Goal: Find specific page/section: Find specific page/section

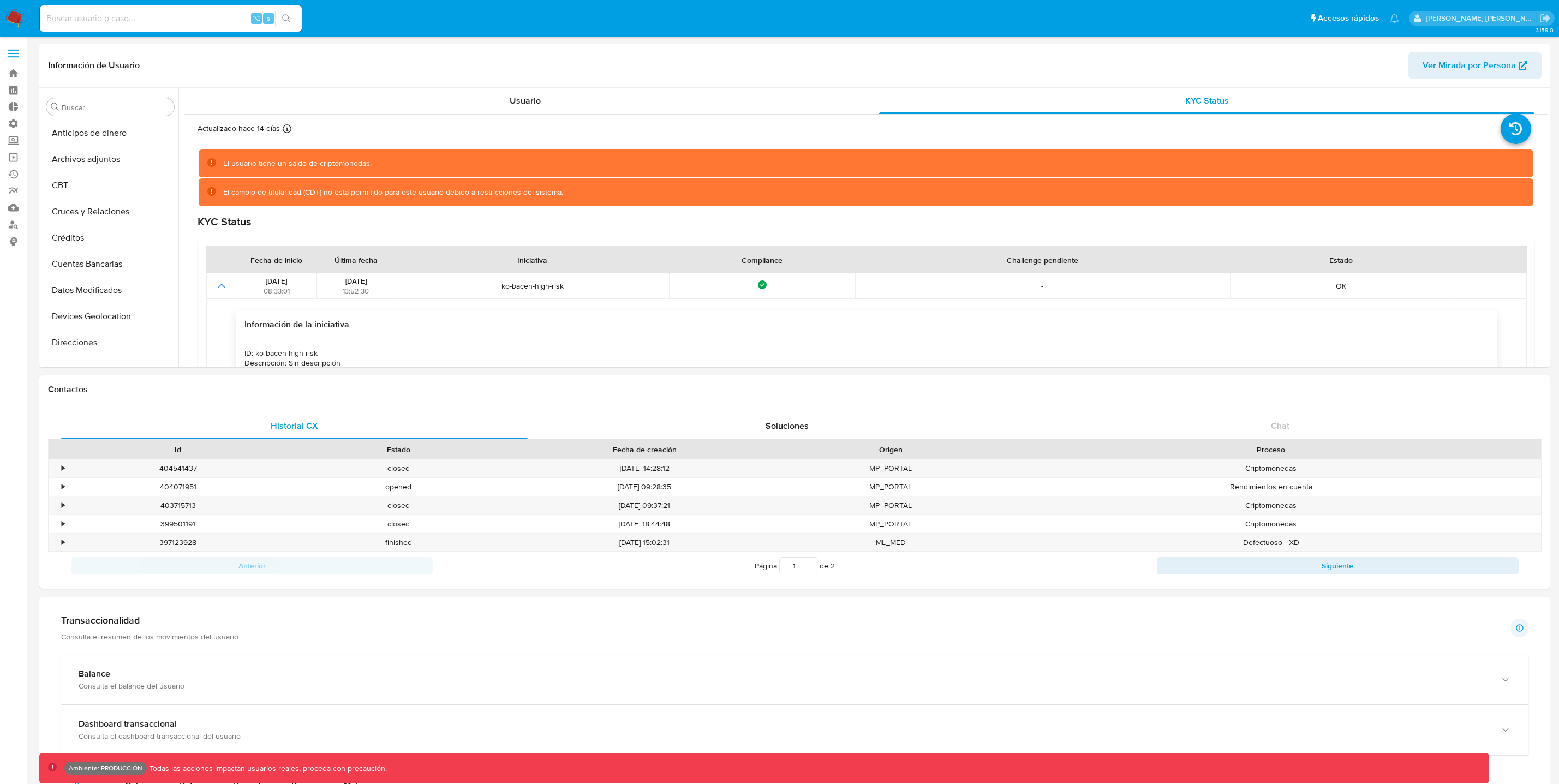
select select "10"
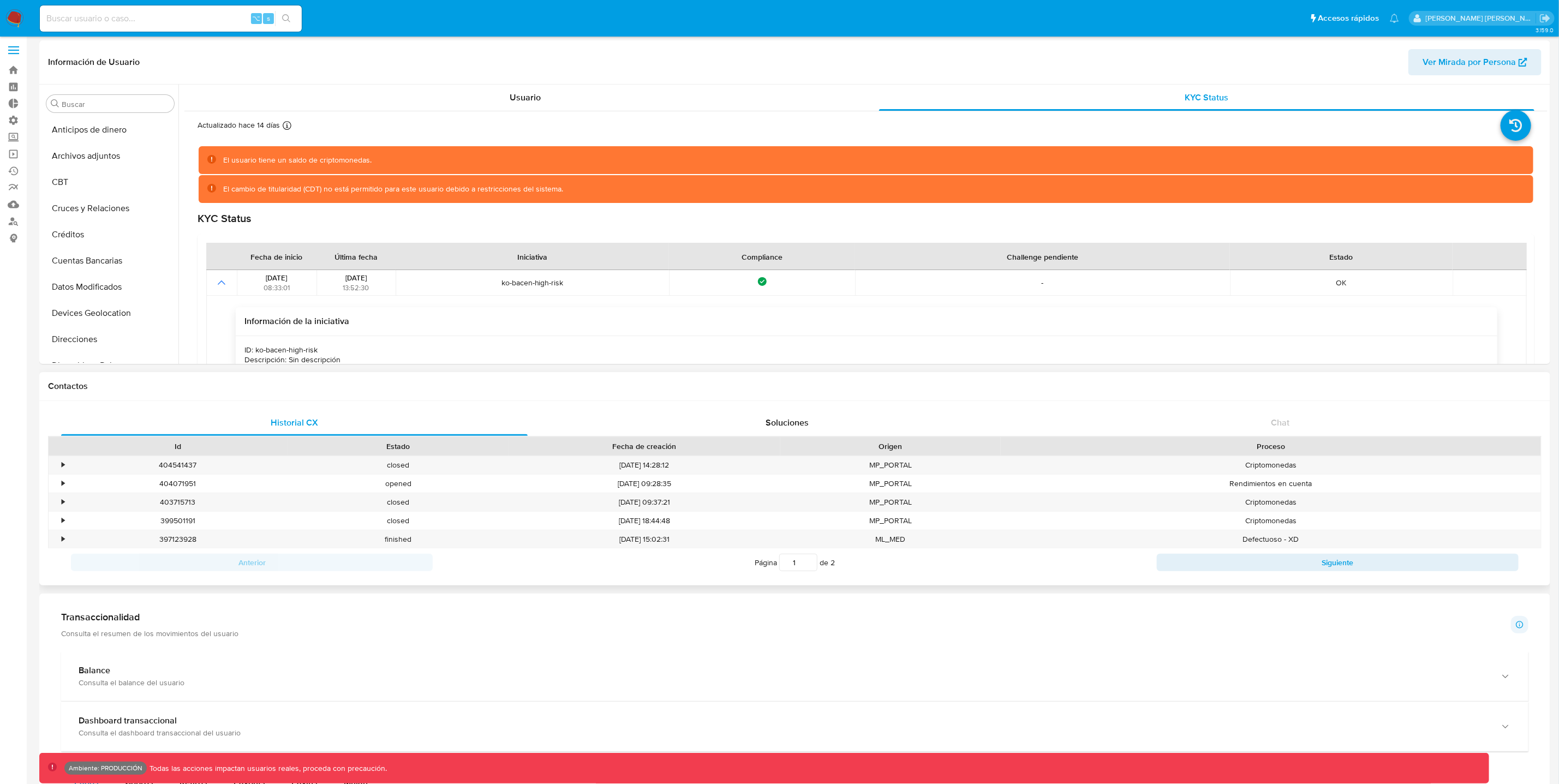
scroll to position [92, 0]
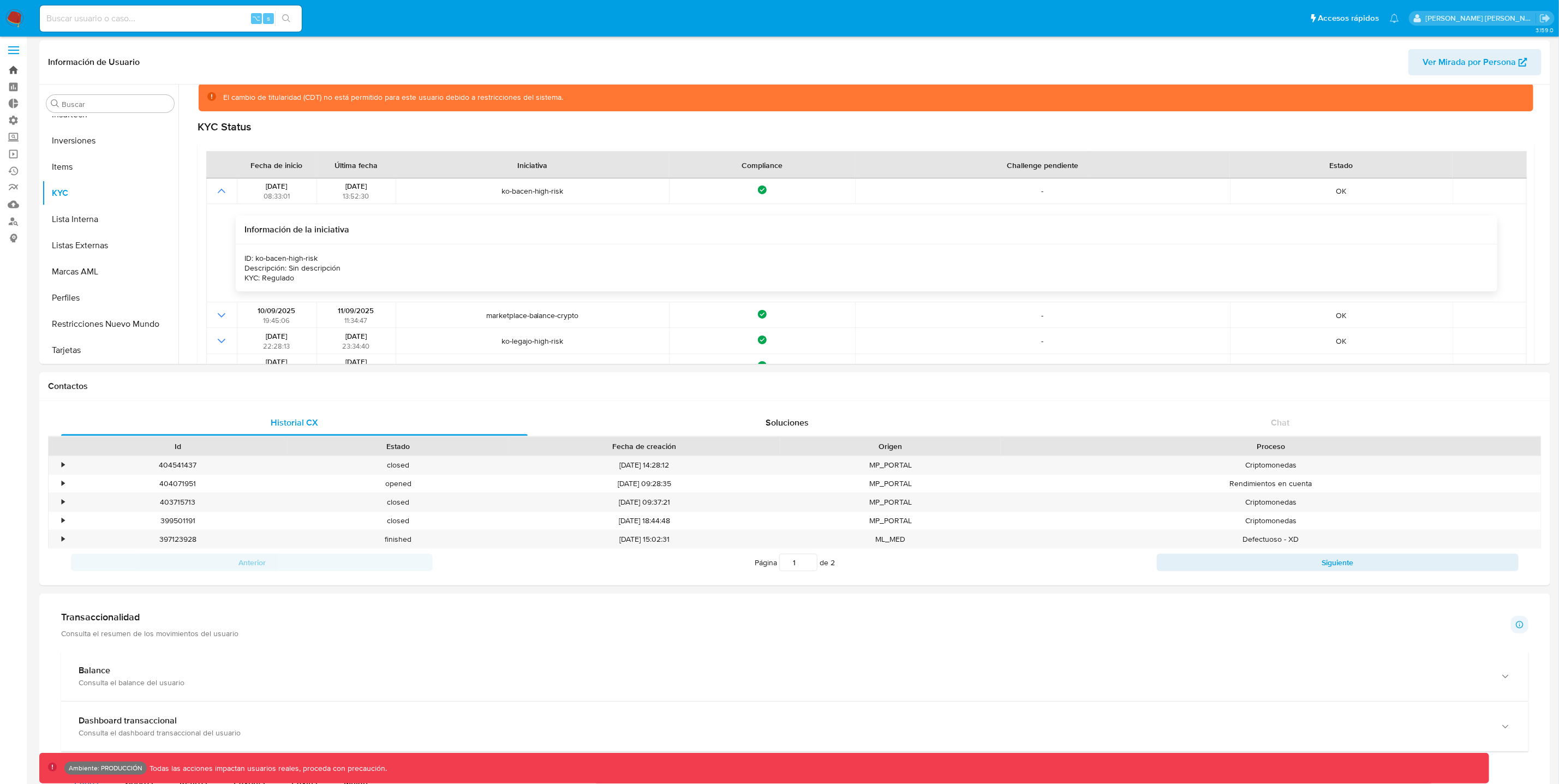
click at [16, 70] on link "Bandeja" at bounding box center [65, 70] width 130 height 17
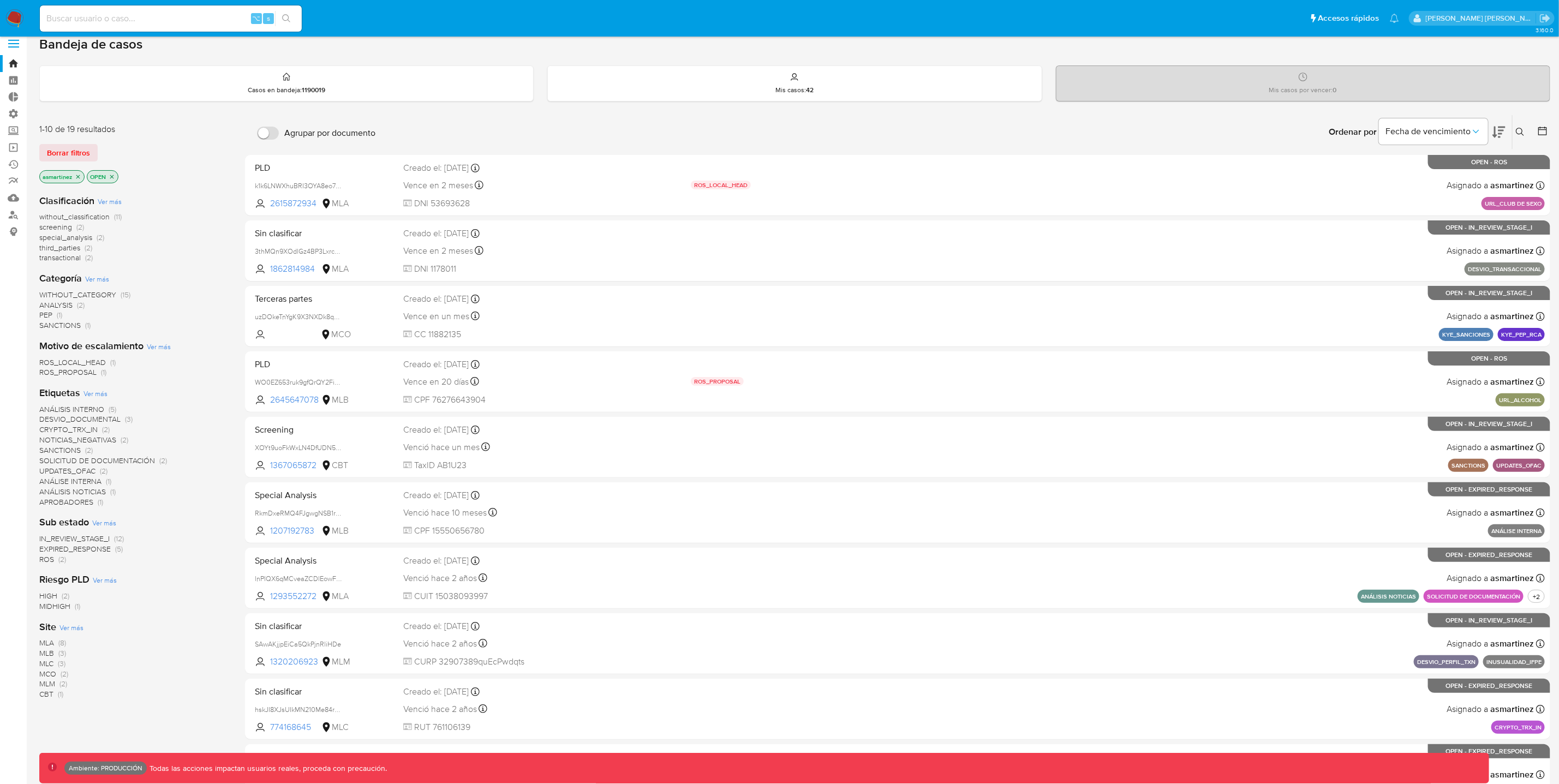
scroll to position [9, 0]
click at [76, 152] on span "Borrar filtros" at bounding box center [68, 154] width 43 height 15
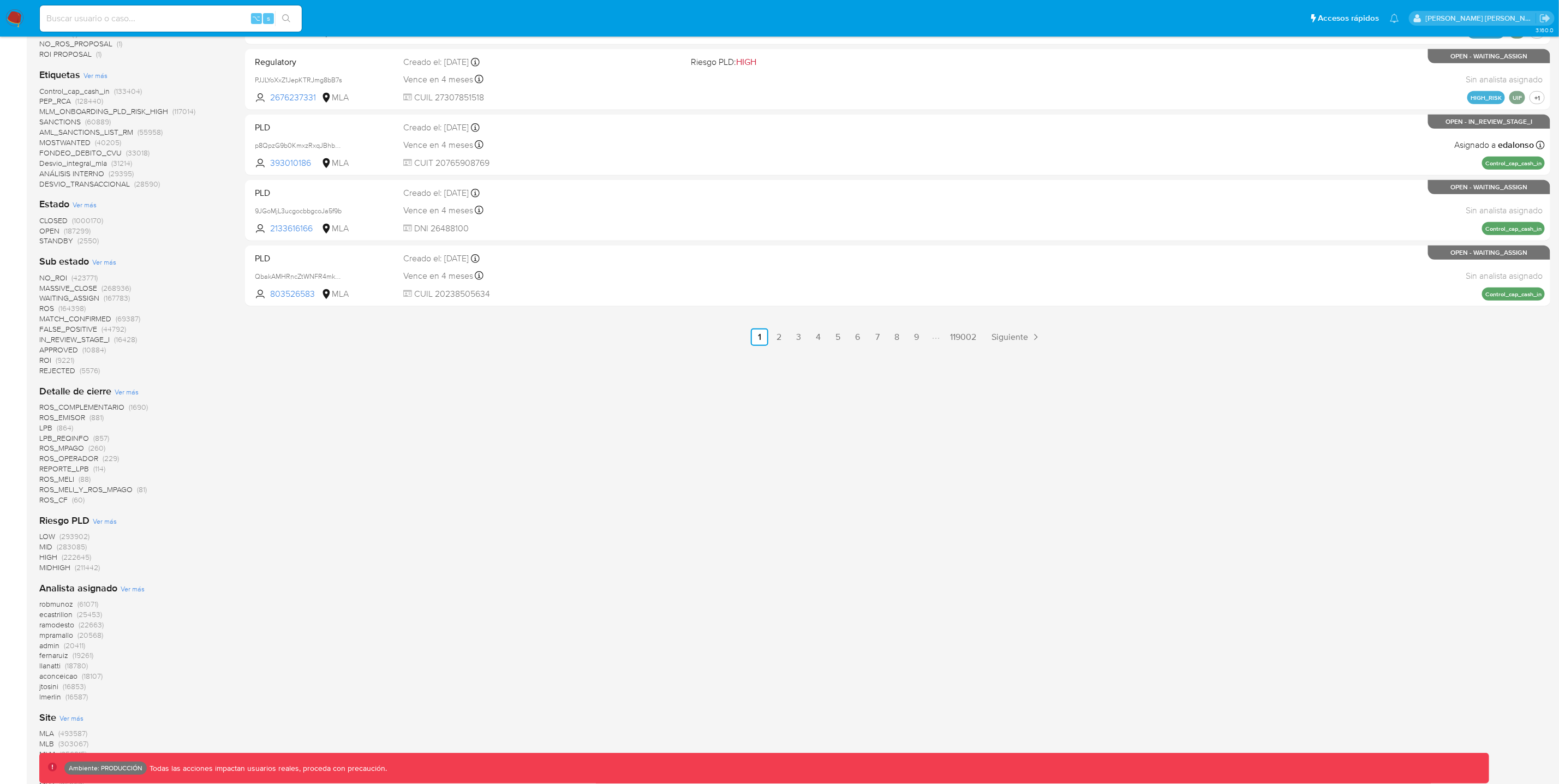
scroll to position [539, 0]
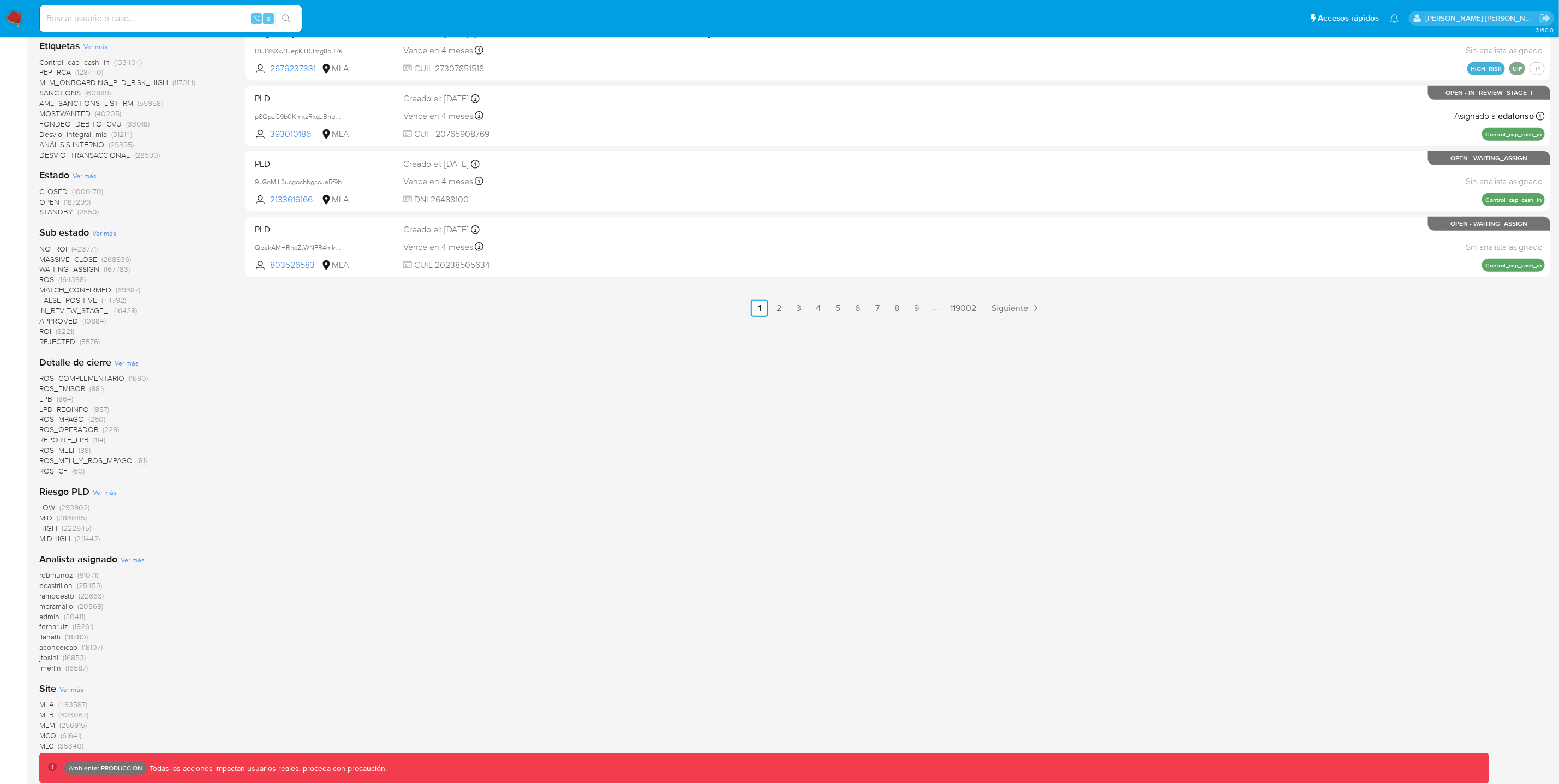
click at [44, 701] on span "MLA" at bounding box center [46, 705] width 15 height 11
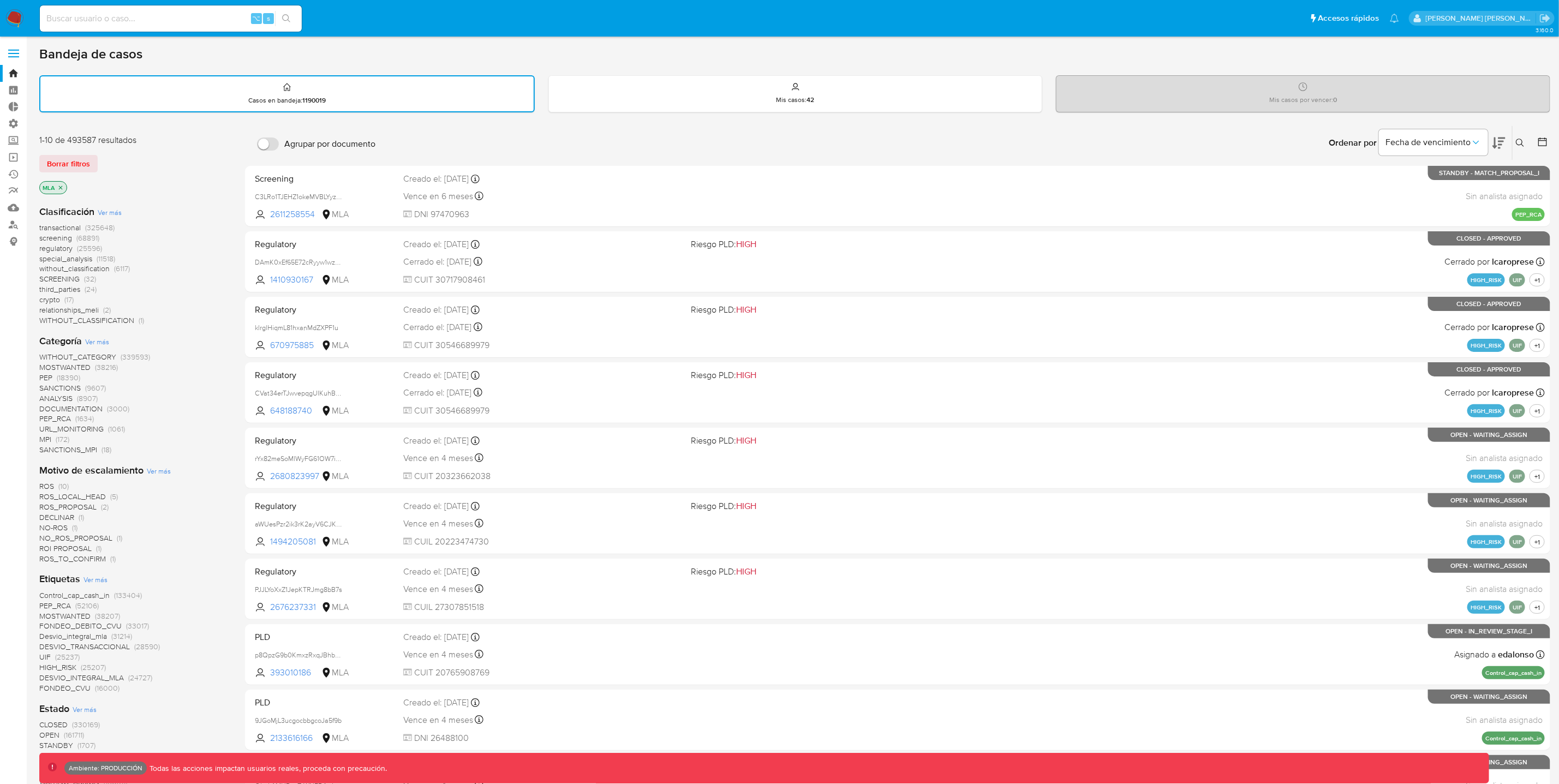
click at [137, 15] on input at bounding box center [170, 18] width 262 height 14
paste input "185666201"
type input "185666201"
click at [291, 18] on button "search-icon" at bounding box center [286, 18] width 23 height 15
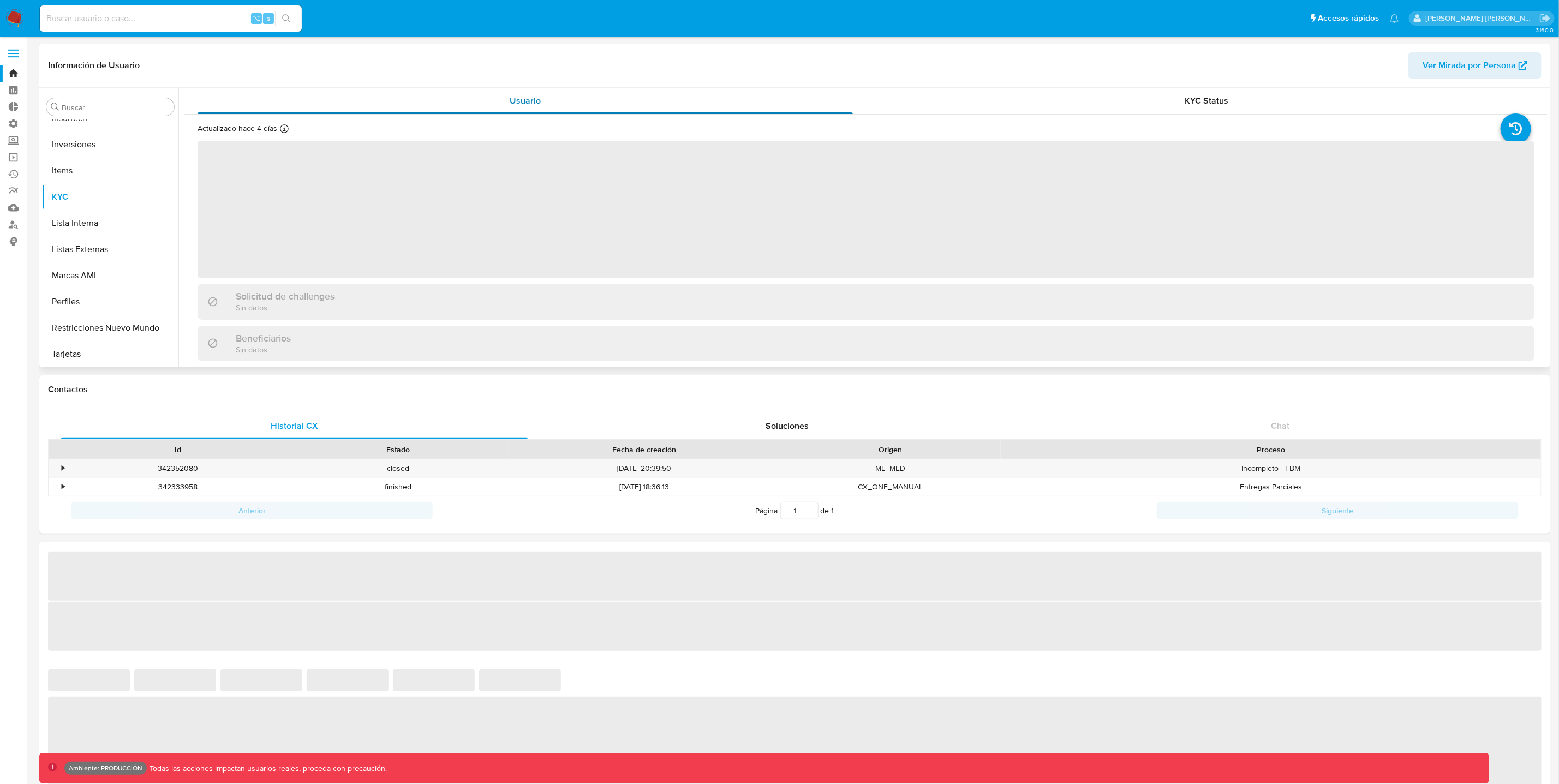
scroll to position [513, 0]
select select "10"
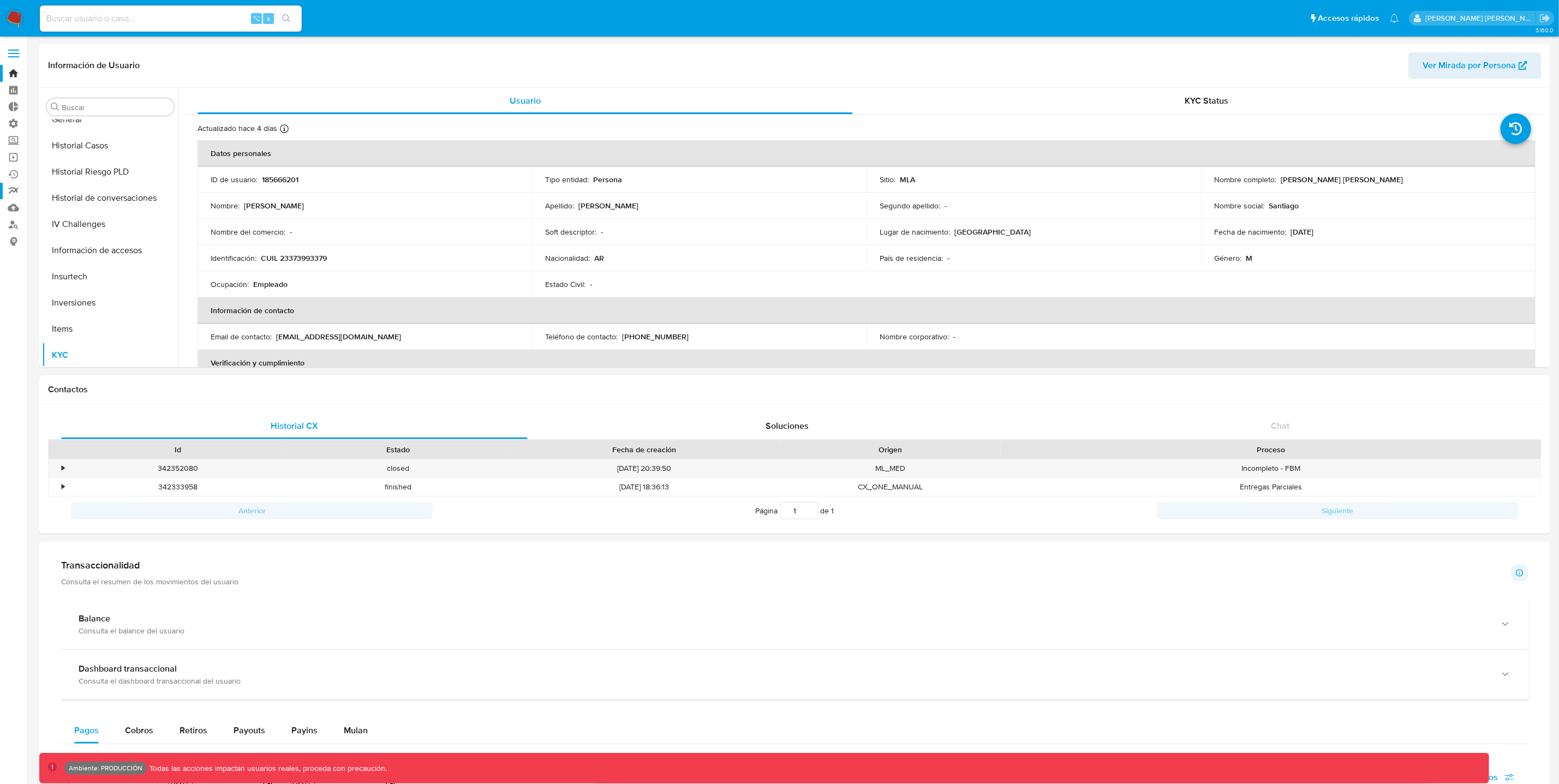
scroll to position [352, 0]
click at [117, 152] on button "Historial Casos" at bounding box center [106, 148] width 128 height 26
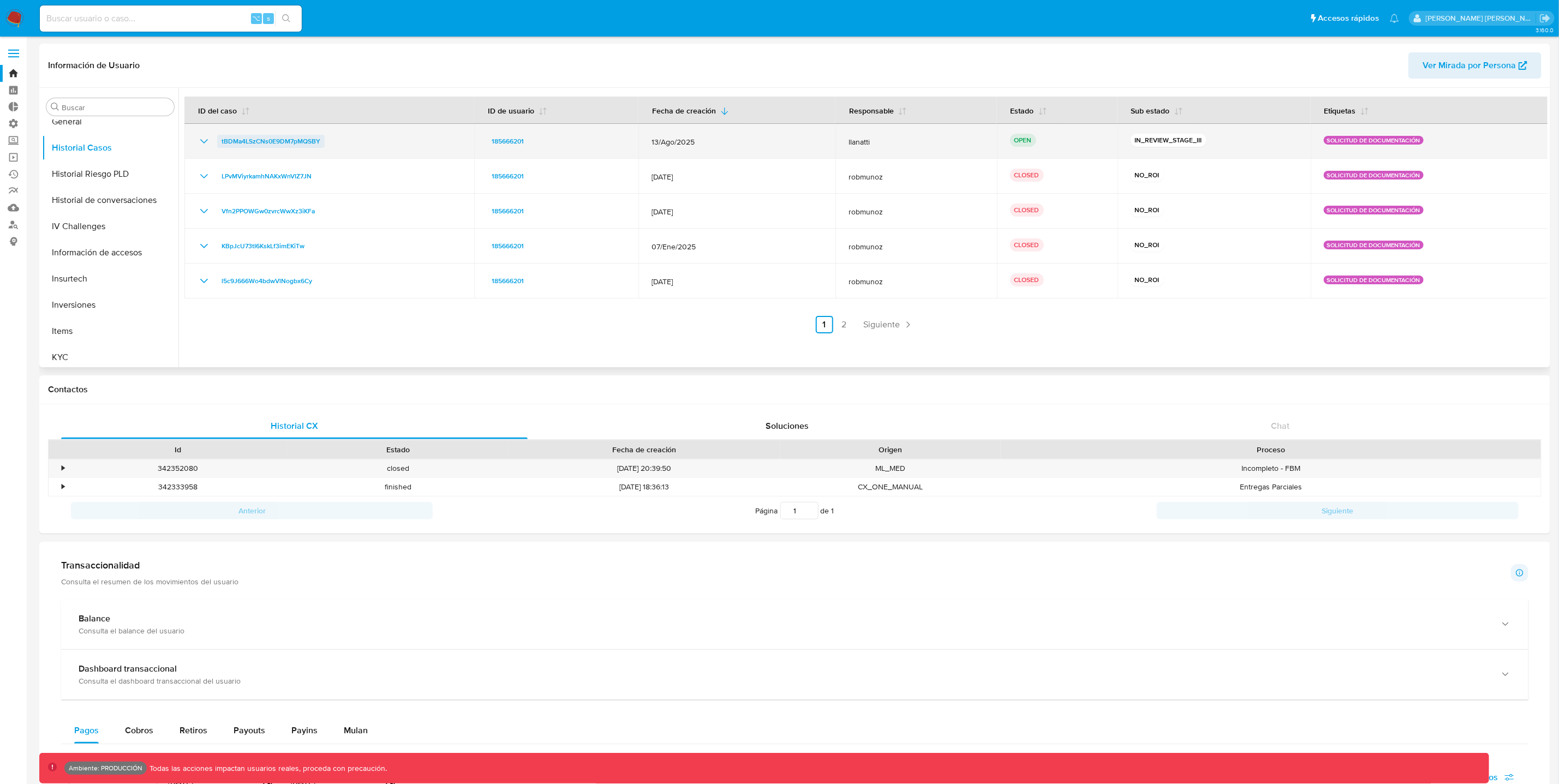
click at [266, 143] on span "tBDMa4LSzCNs0E9DM7pMQSBY" at bounding box center [271, 141] width 99 height 13
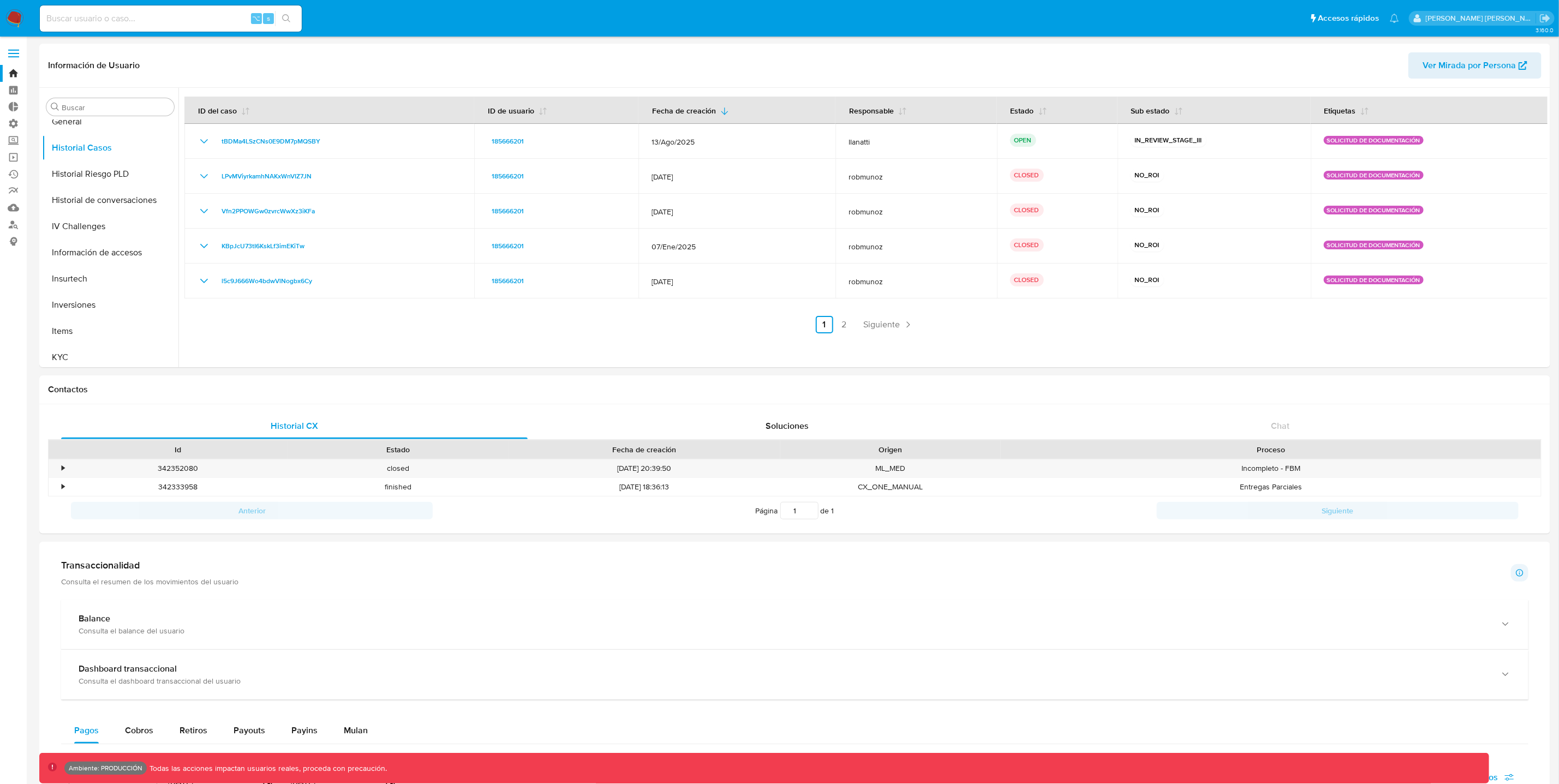
click at [148, 17] on input at bounding box center [170, 18] width 262 height 14
paste input "LMCROZ8H4dMICHyDzuykleDm"
type input "LMCROZ8H4dMICHyDzuykleDm"
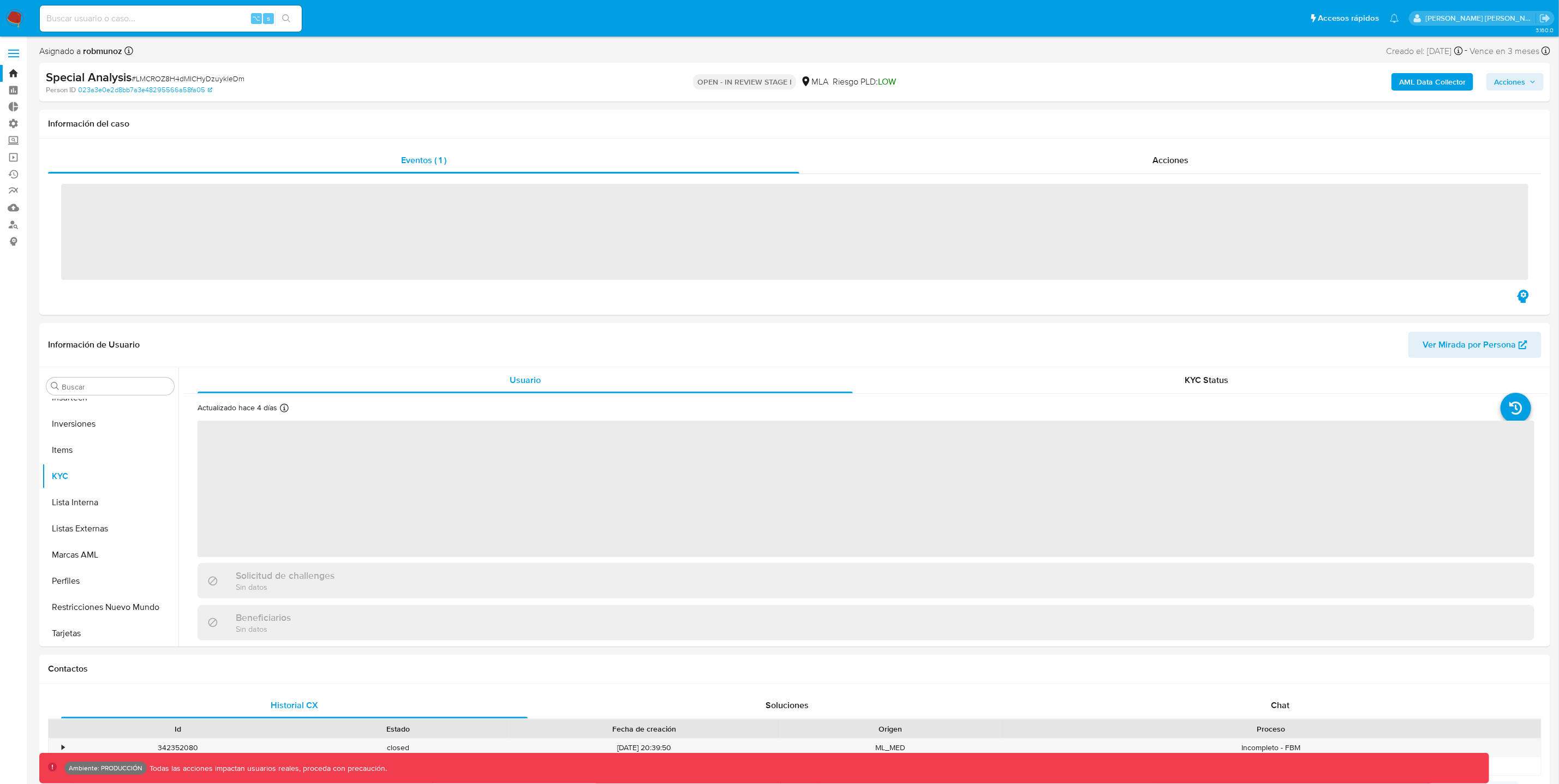
scroll to position [513, 0]
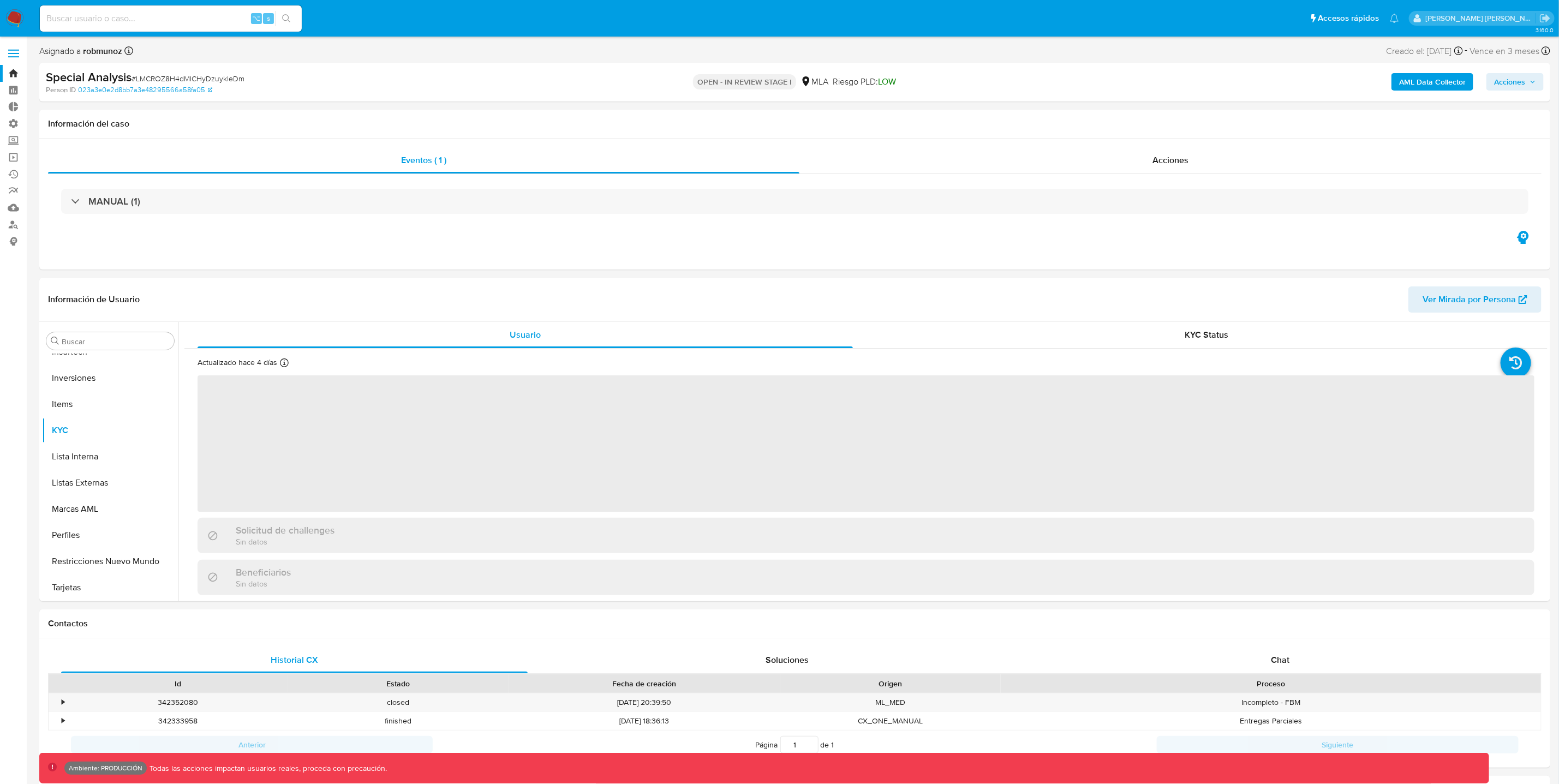
select select "10"
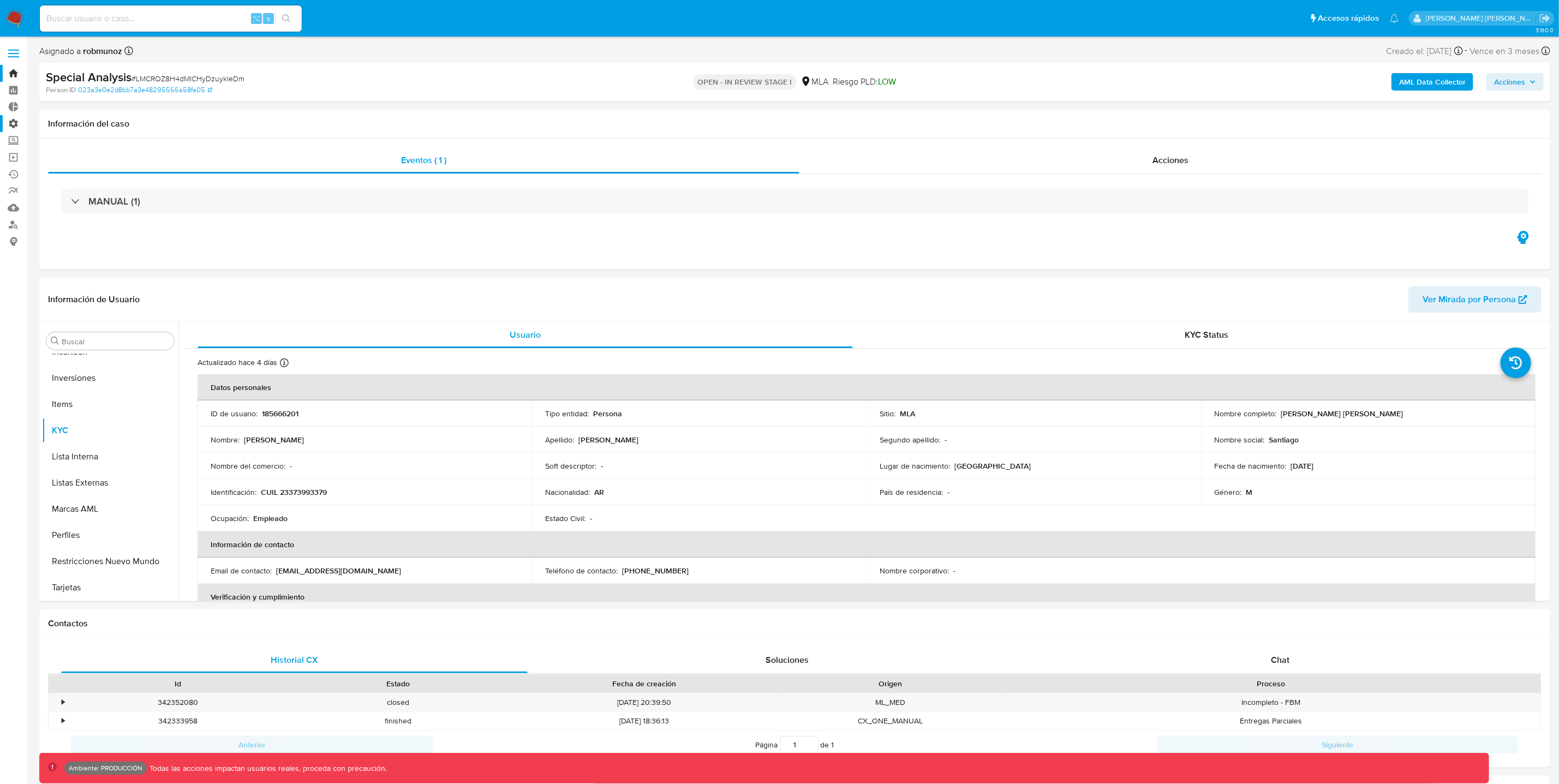
click at [10, 125] on label "Administración" at bounding box center [65, 124] width 130 height 17
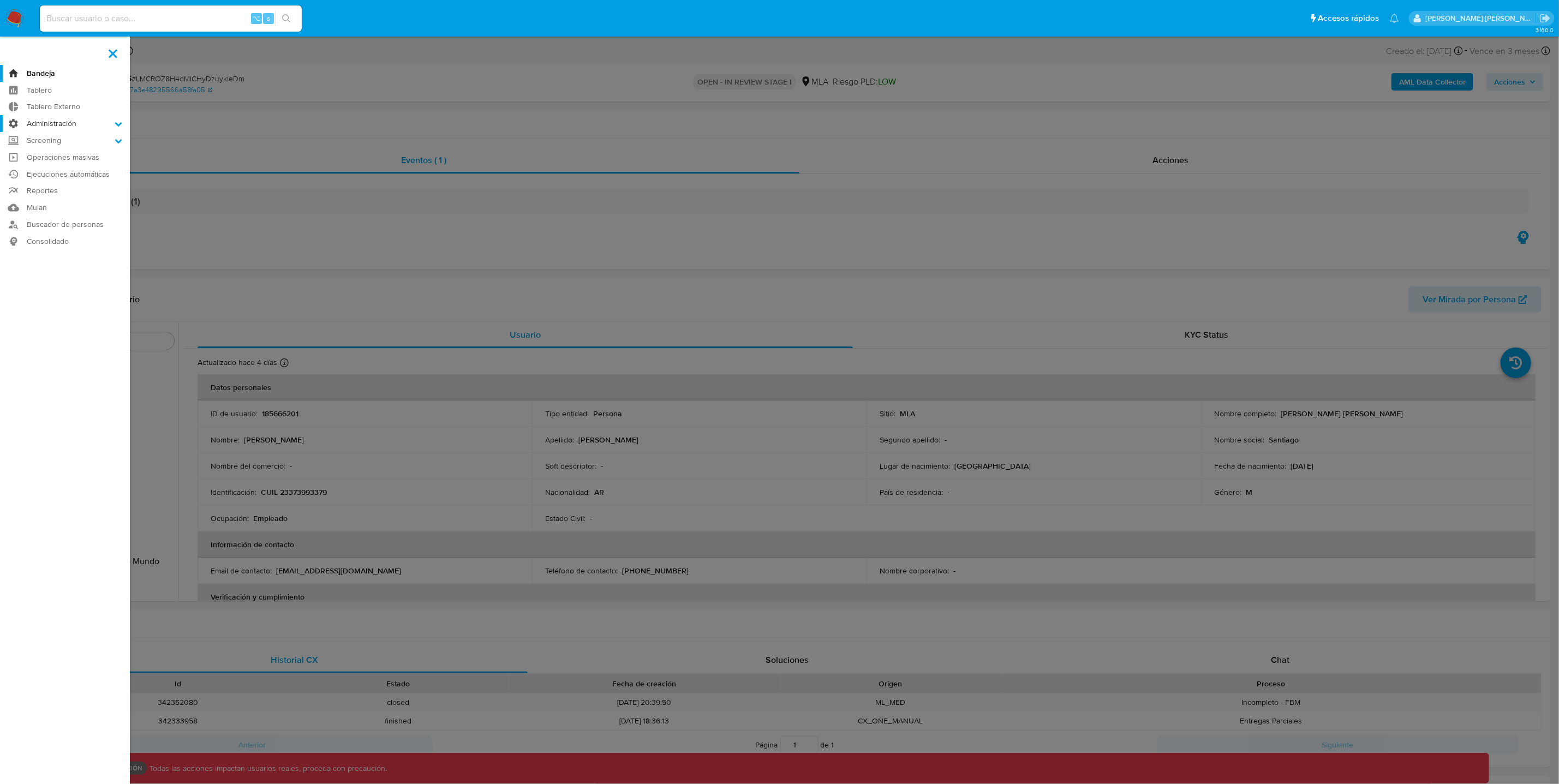
click at [0, 0] on input "Administración" at bounding box center [0, 0] width 0 height 0
click at [59, 195] on link "Configuración de Casos" at bounding box center [65, 194] width 130 height 13
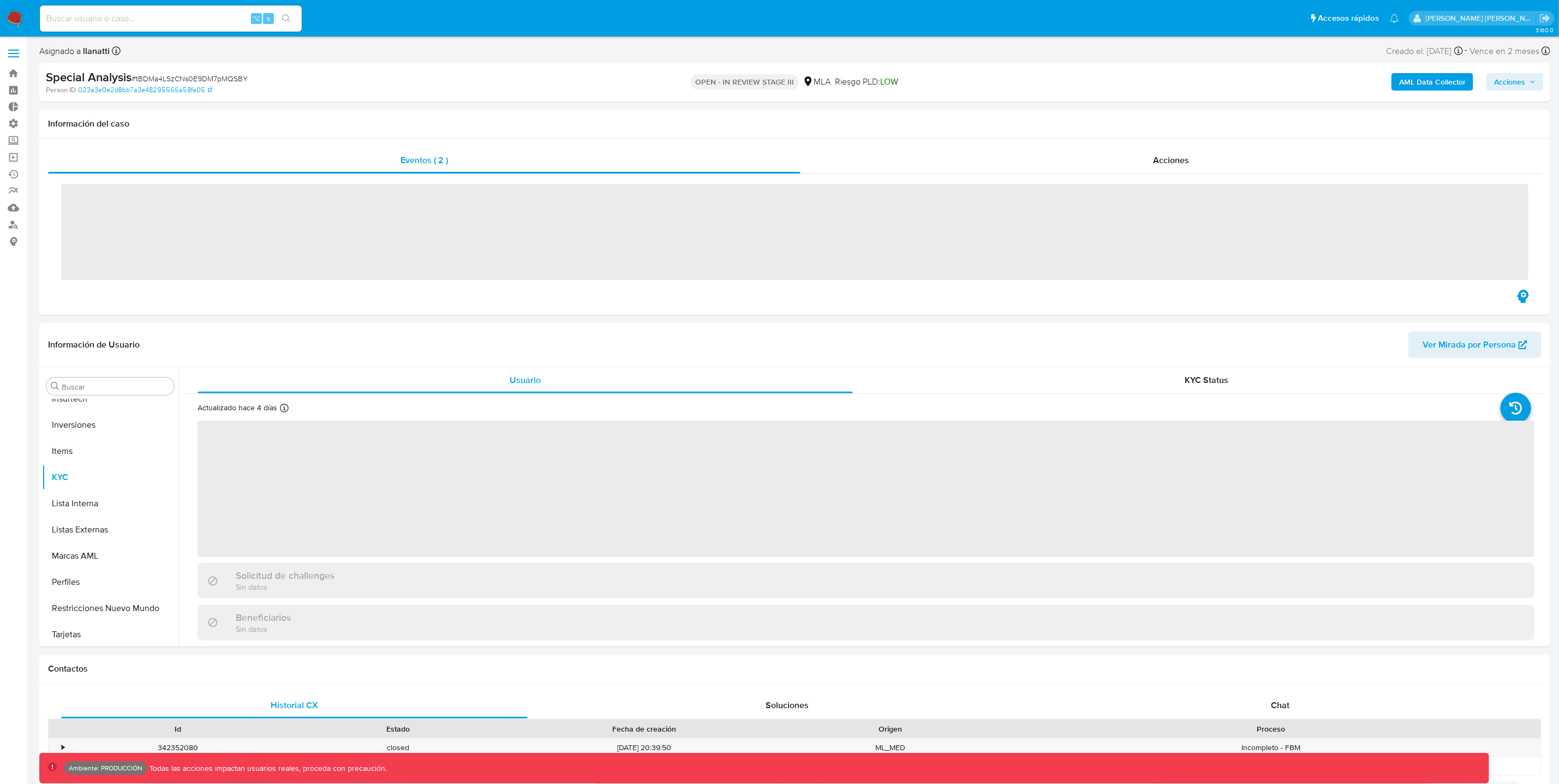
scroll to position [513, 0]
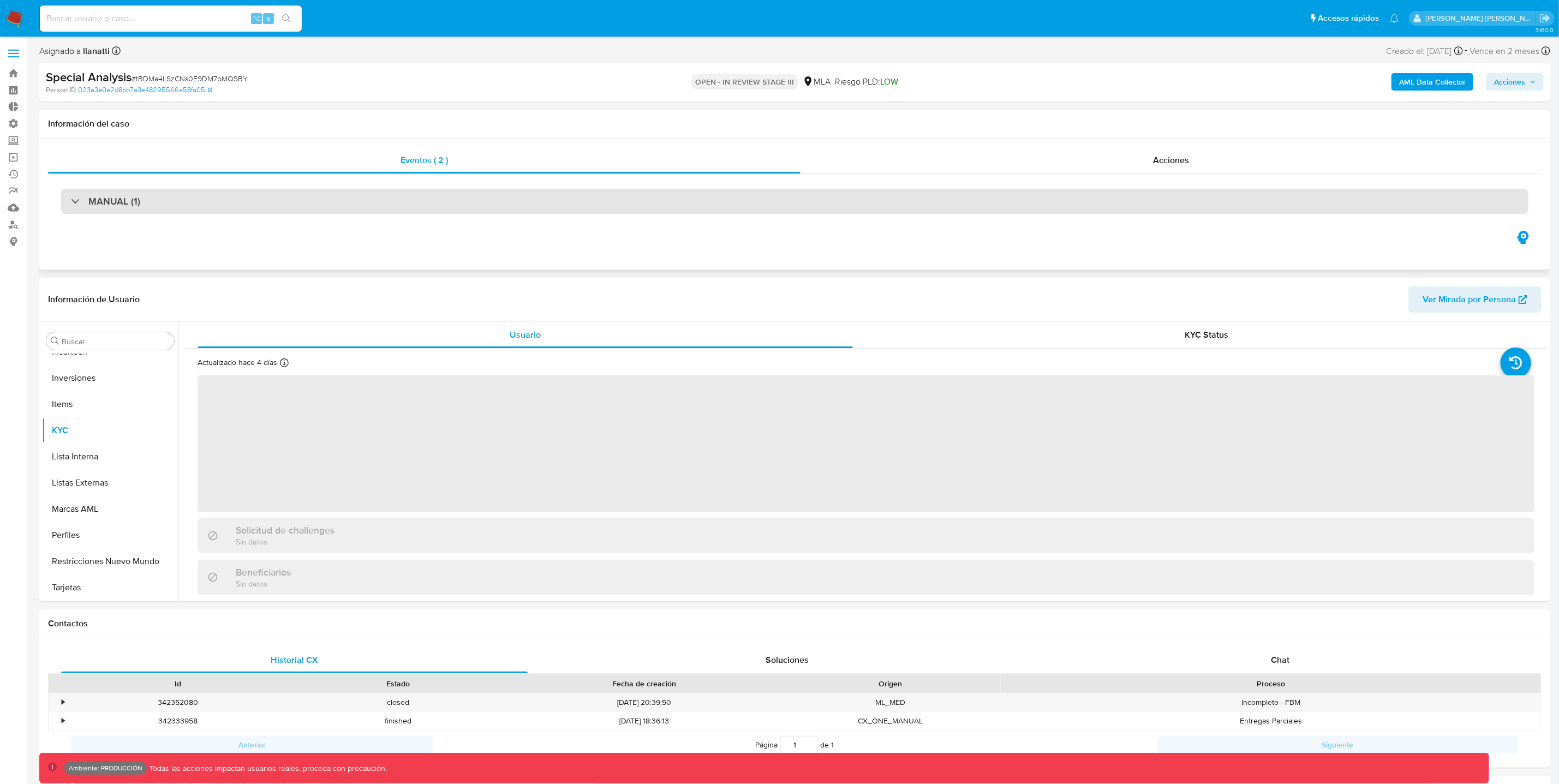
select select "10"
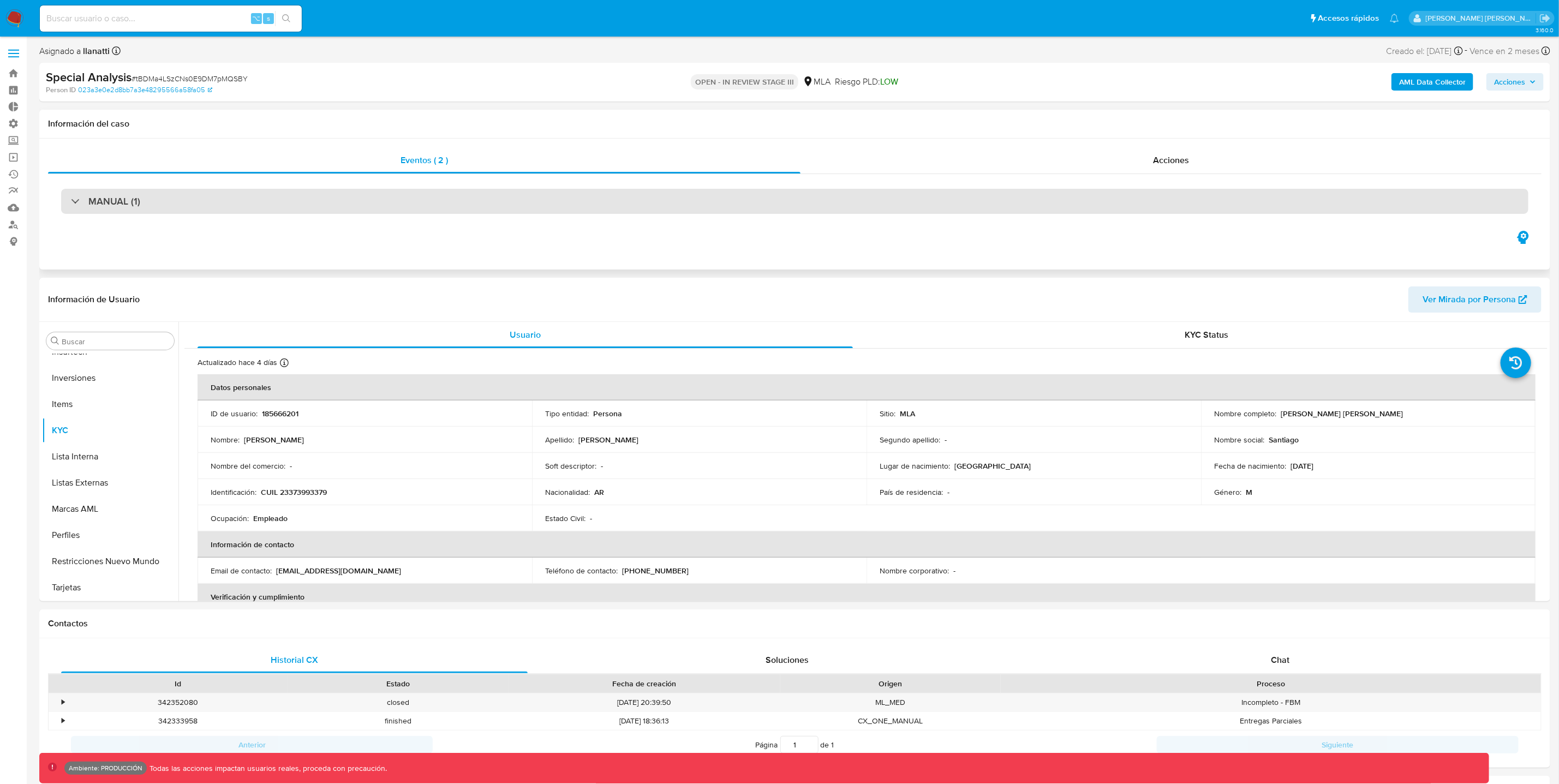
click at [229, 195] on div "MANUAL (1)" at bounding box center [794, 201] width 1467 height 25
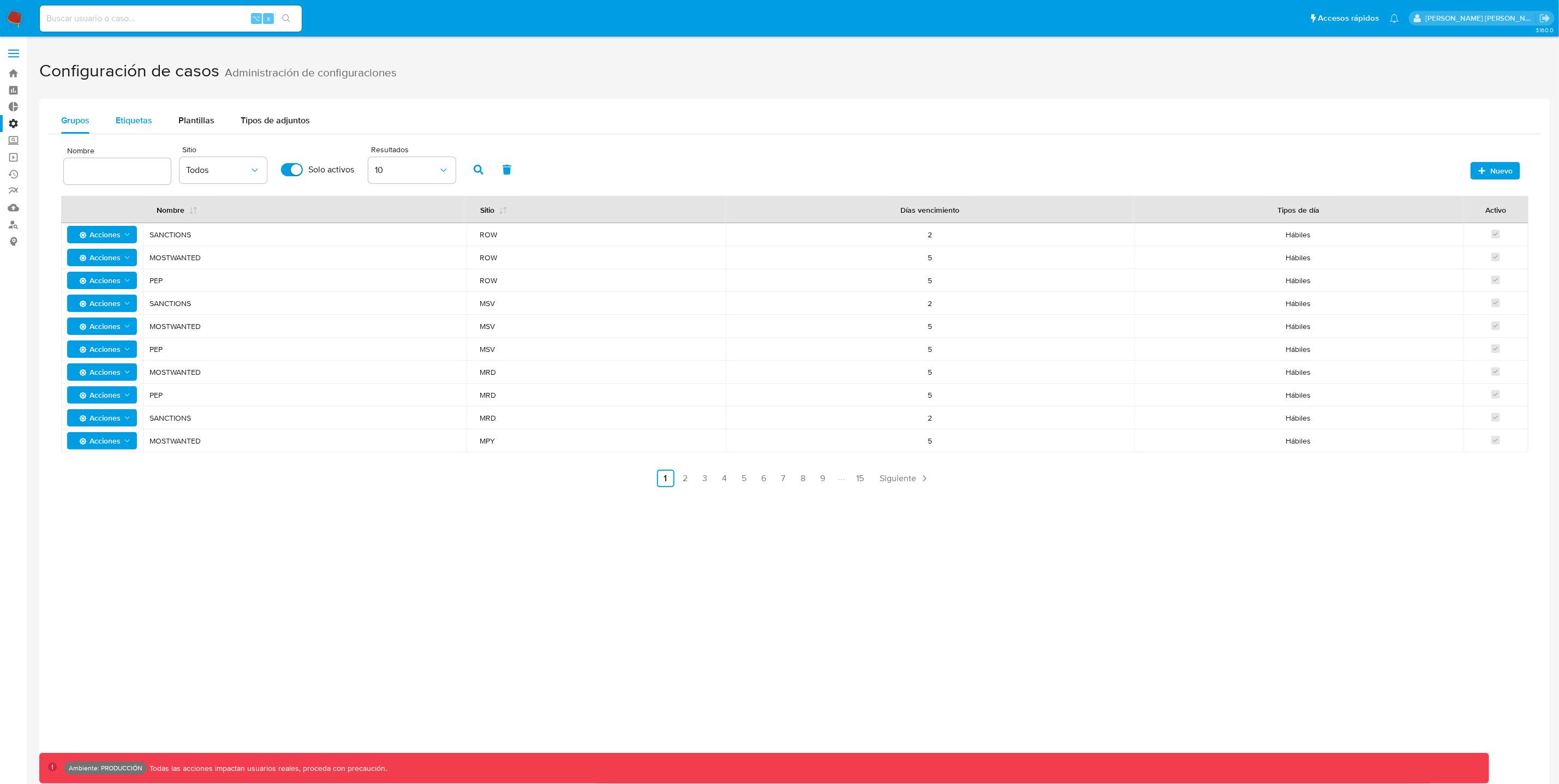
click at [148, 118] on span "Etiquetas" at bounding box center [134, 120] width 37 height 13
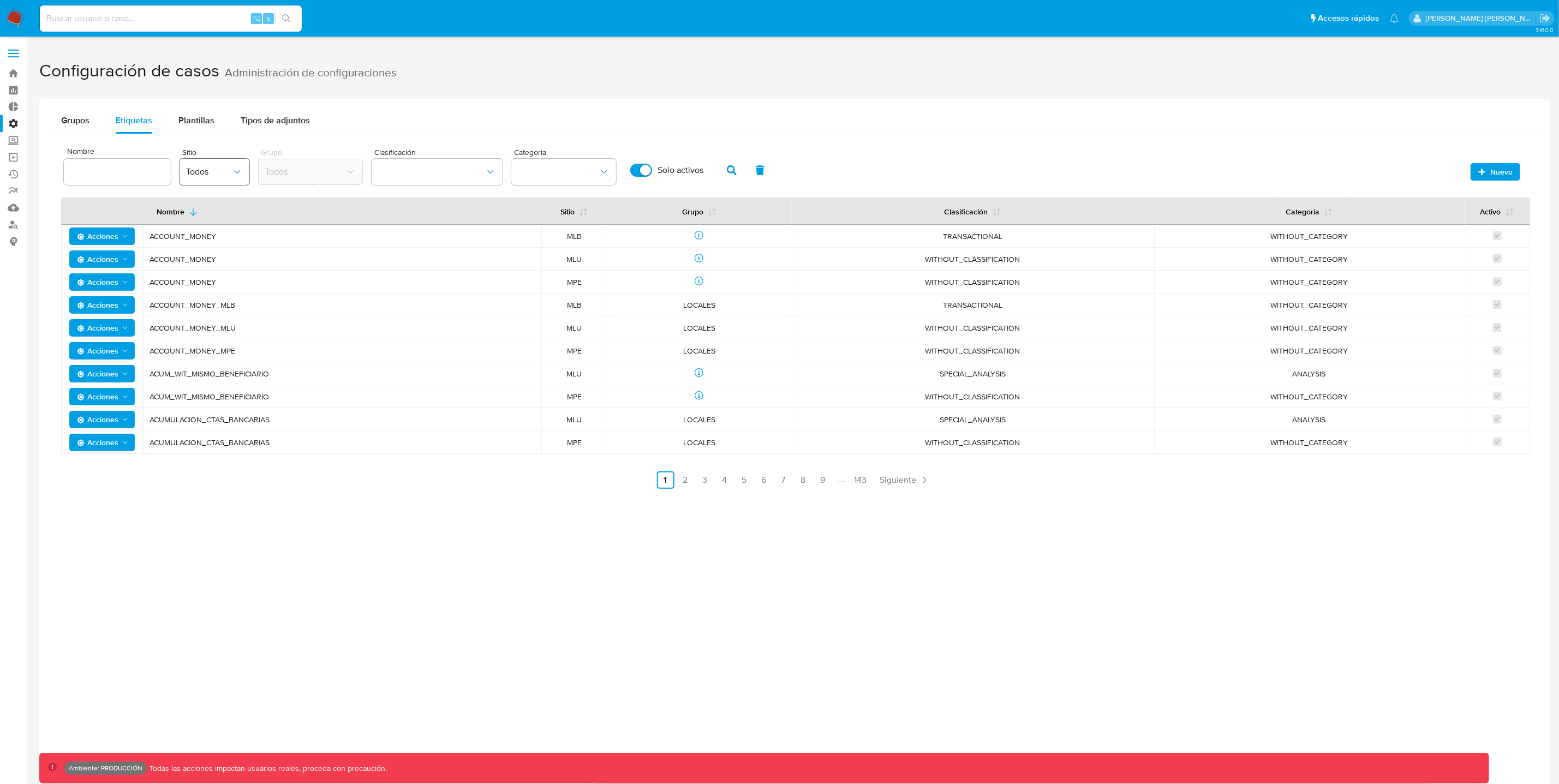
click at [225, 167] on span "Todos" at bounding box center [209, 172] width 46 height 11
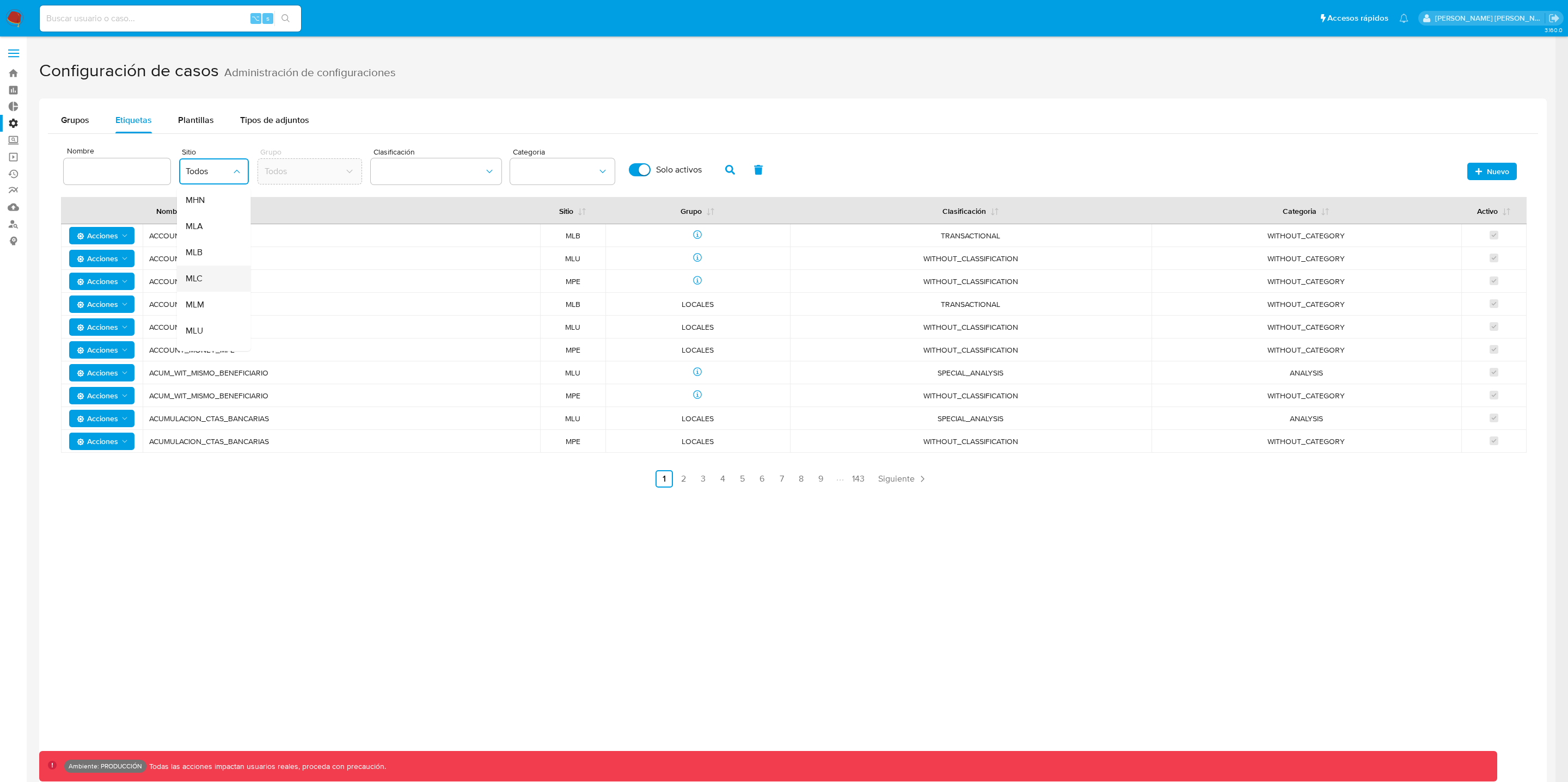
scroll to position [237, 0]
click at [188, 224] on span "MLA" at bounding box center [194, 225] width 18 height 11
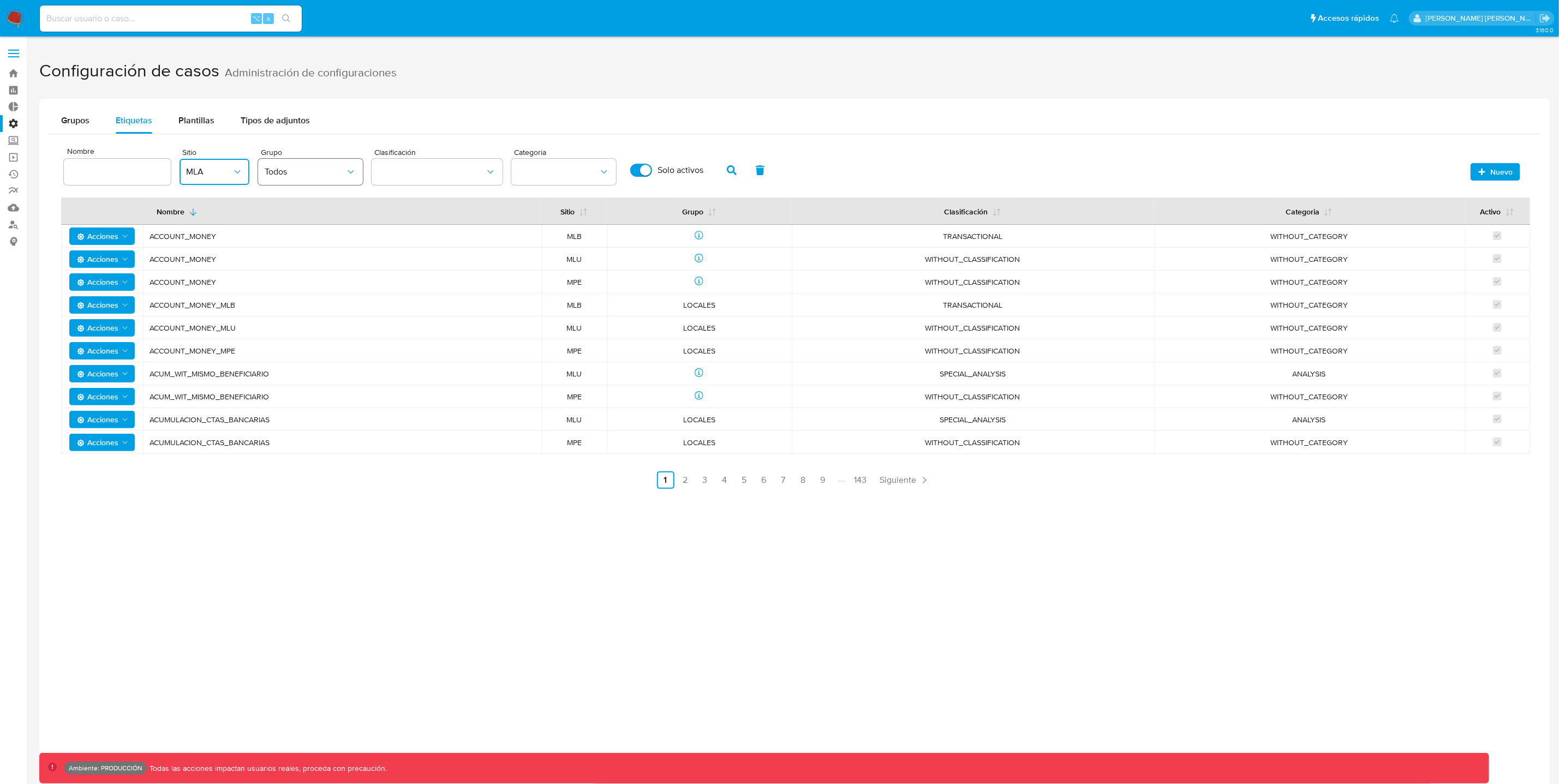
click at [318, 174] on span "Todos" at bounding box center [305, 172] width 81 height 11
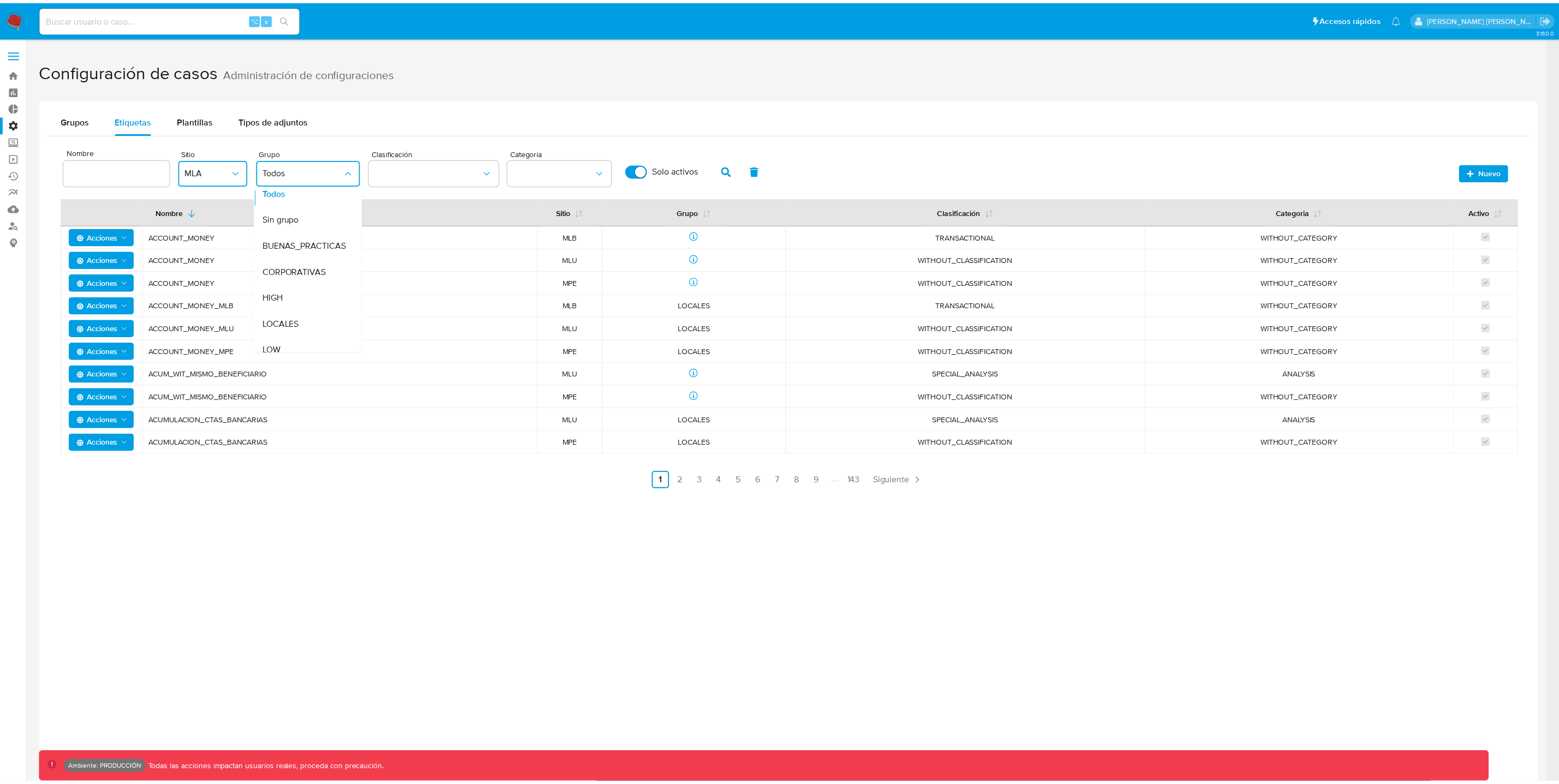
scroll to position [10, 0]
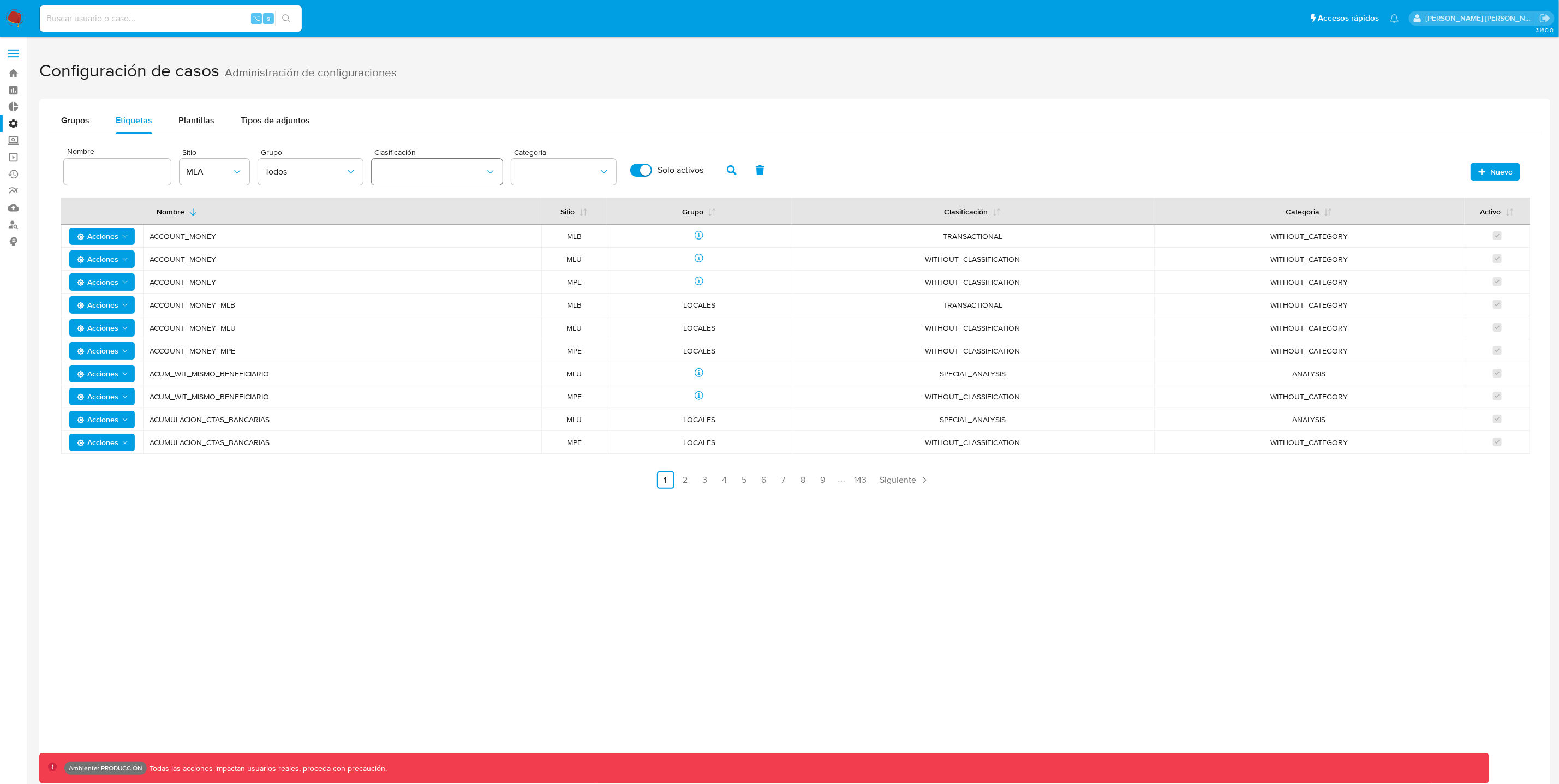
click at [401, 172] on button "classification" at bounding box center [437, 171] width 131 height 26
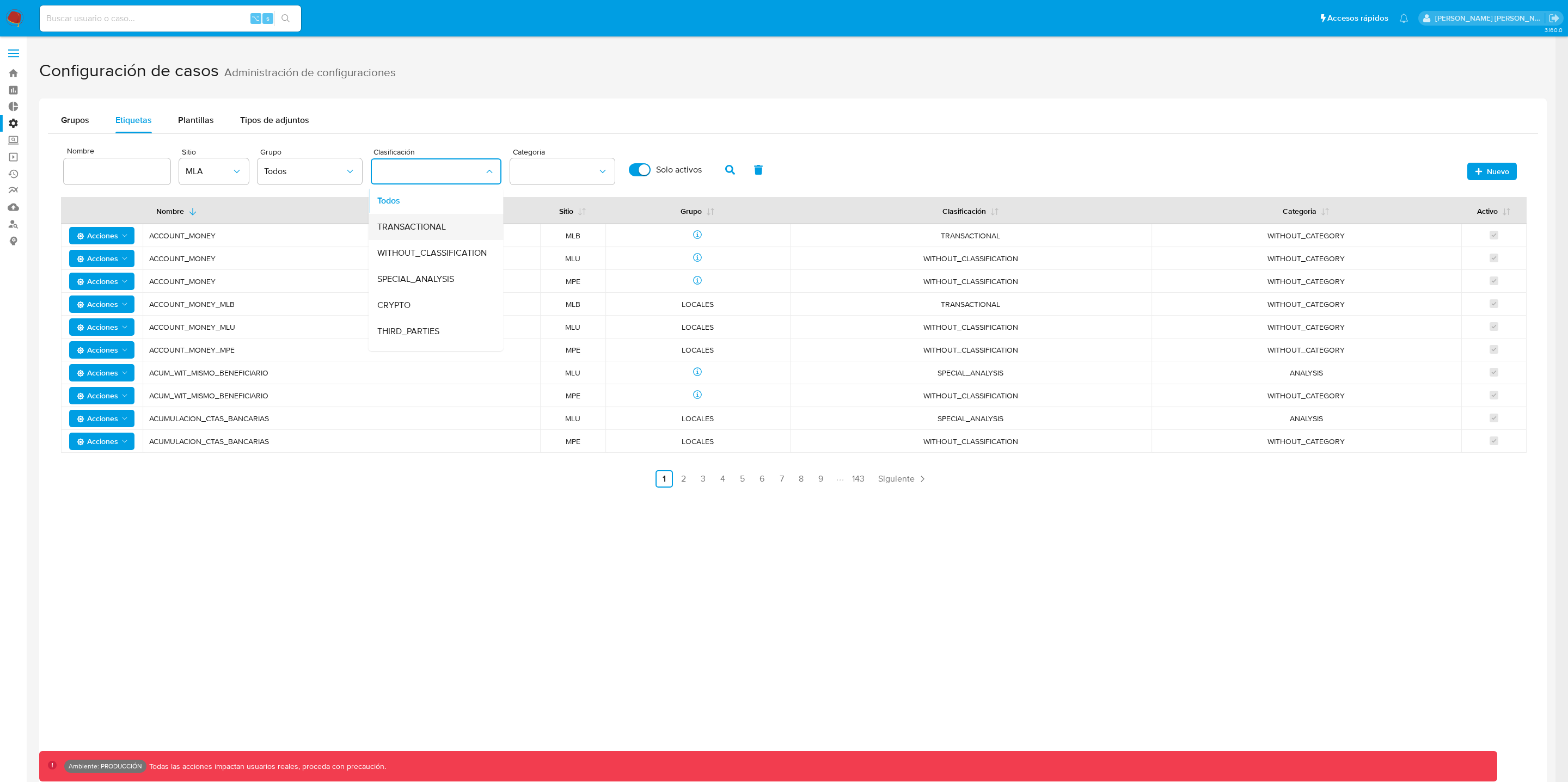
click at [418, 225] on span "TRANSACTIONAL" at bounding box center [411, 227] width 69 height 11
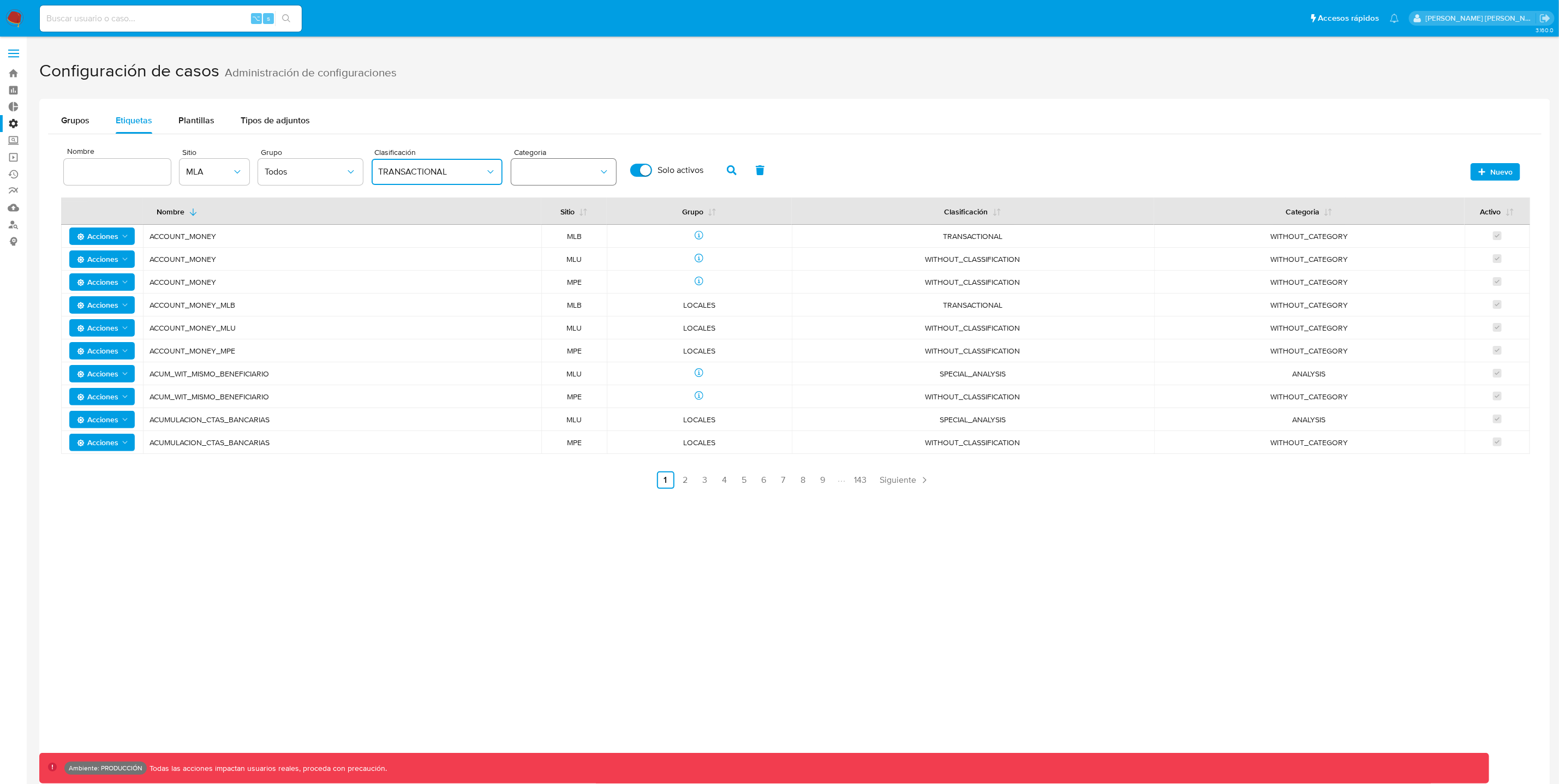
click at [575, 167] on button "category" at bounding box center [564, 171] width 105 height 26
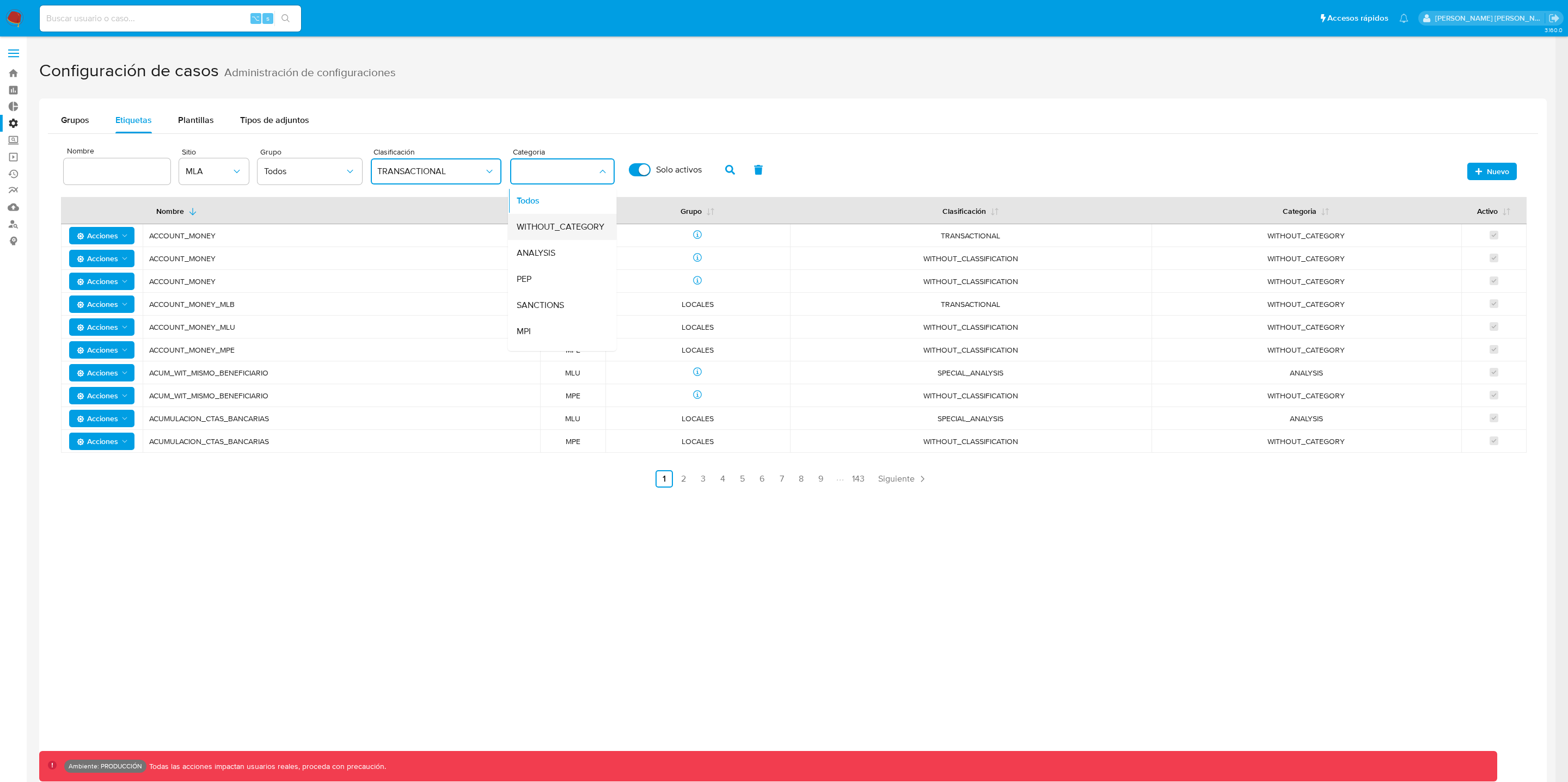
click at [576, 222] on span "WITHOUT_CATEGORY" at bounding box center [561, 227] width 88 height 11
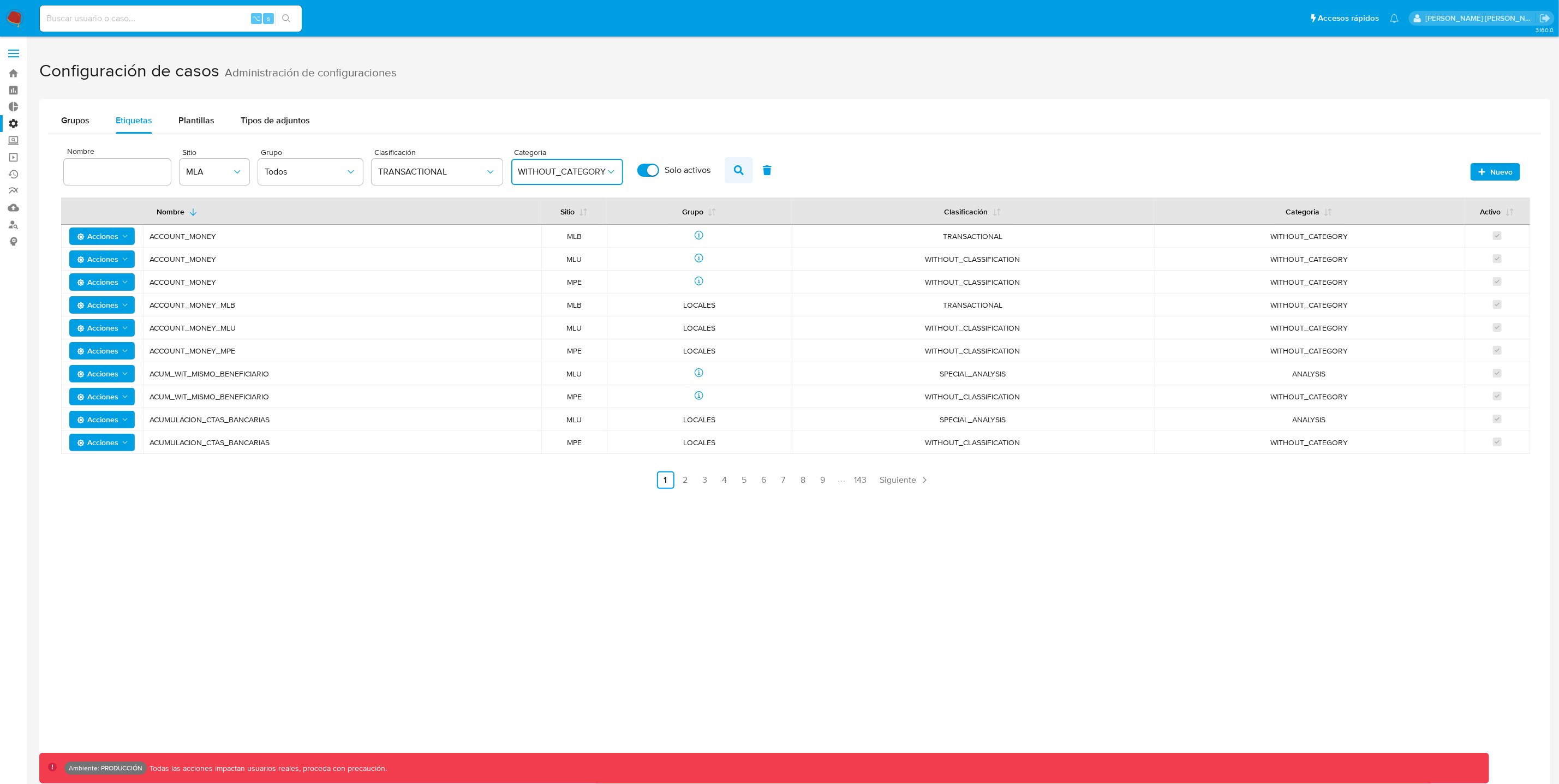
click at [736, 167] on icon "button" at bounding box center [739, 170] width 10 height 10
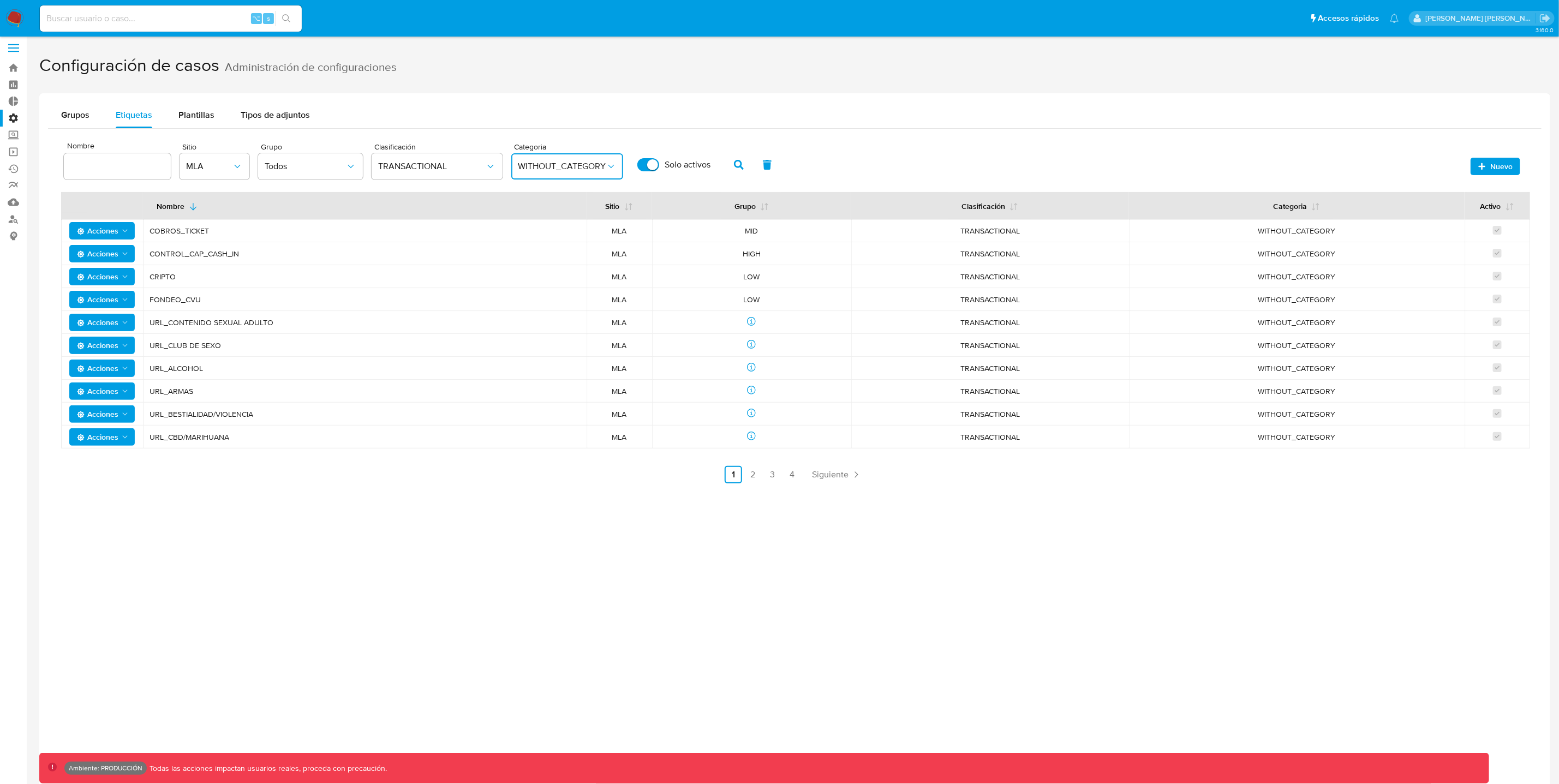
scroll to position [7, 0]
click at [192, 18] on input at bounding box center [170, 18] width 262 height 14
paste input "Cu5z4jRXRnHgpbe92PR6wfNZ"
type input "Cu5z4jRXRnHgpbe92PR6wfNZ"
click at [288, 15] on icon "search-icon" at bounding box center [286, 18] width 9 height 9
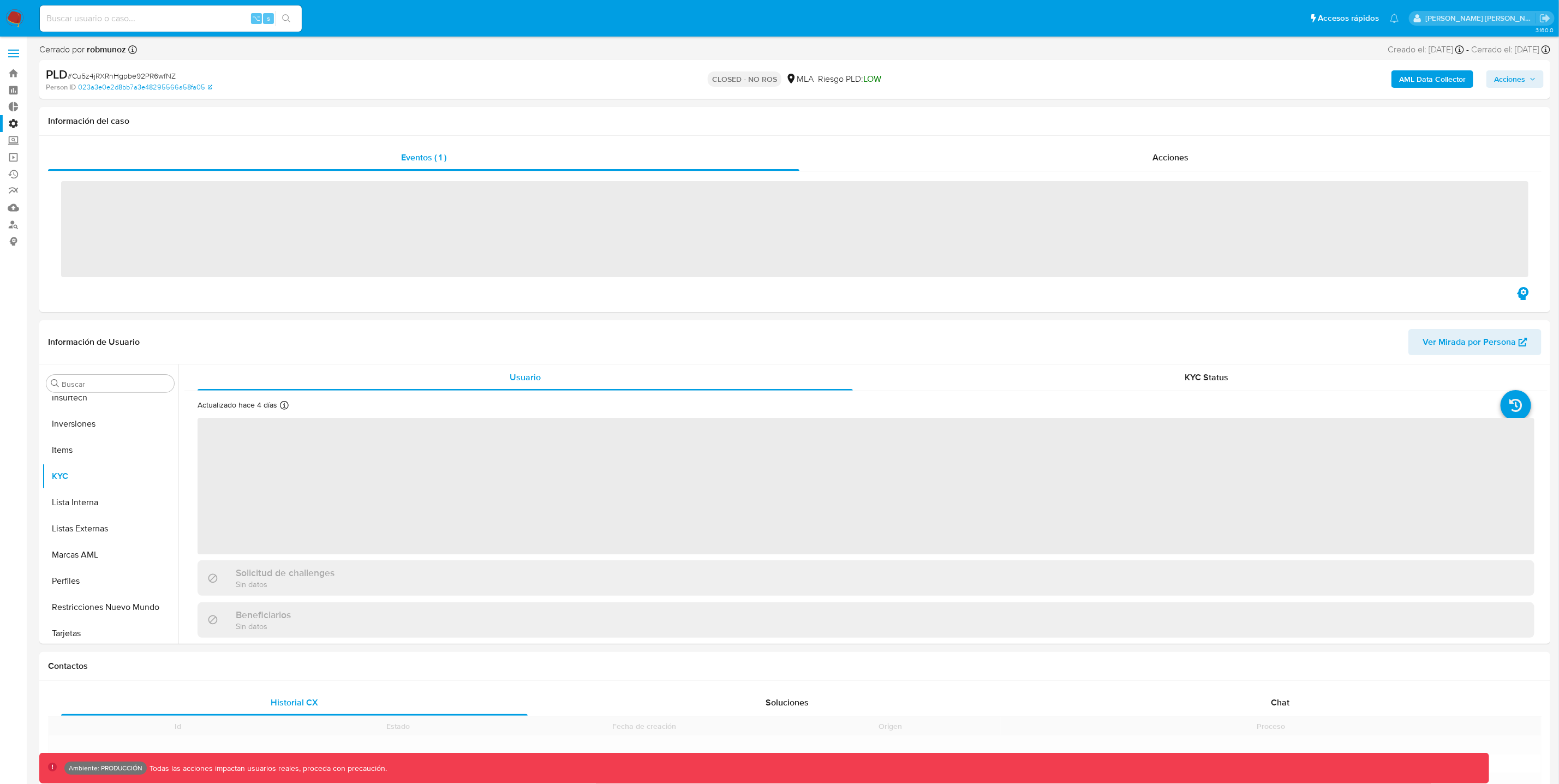
scroll to position [513, 0]
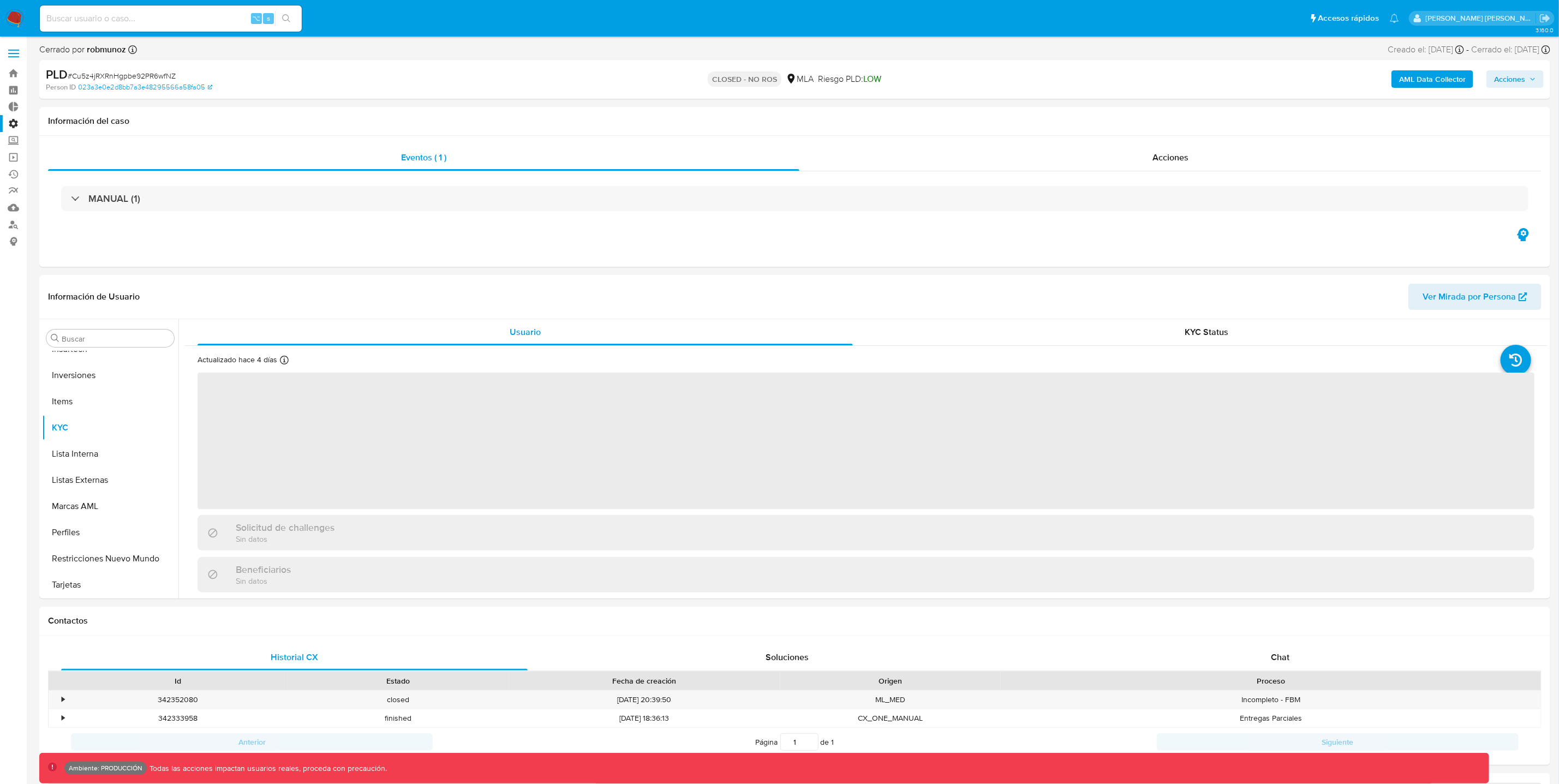
select select "10"
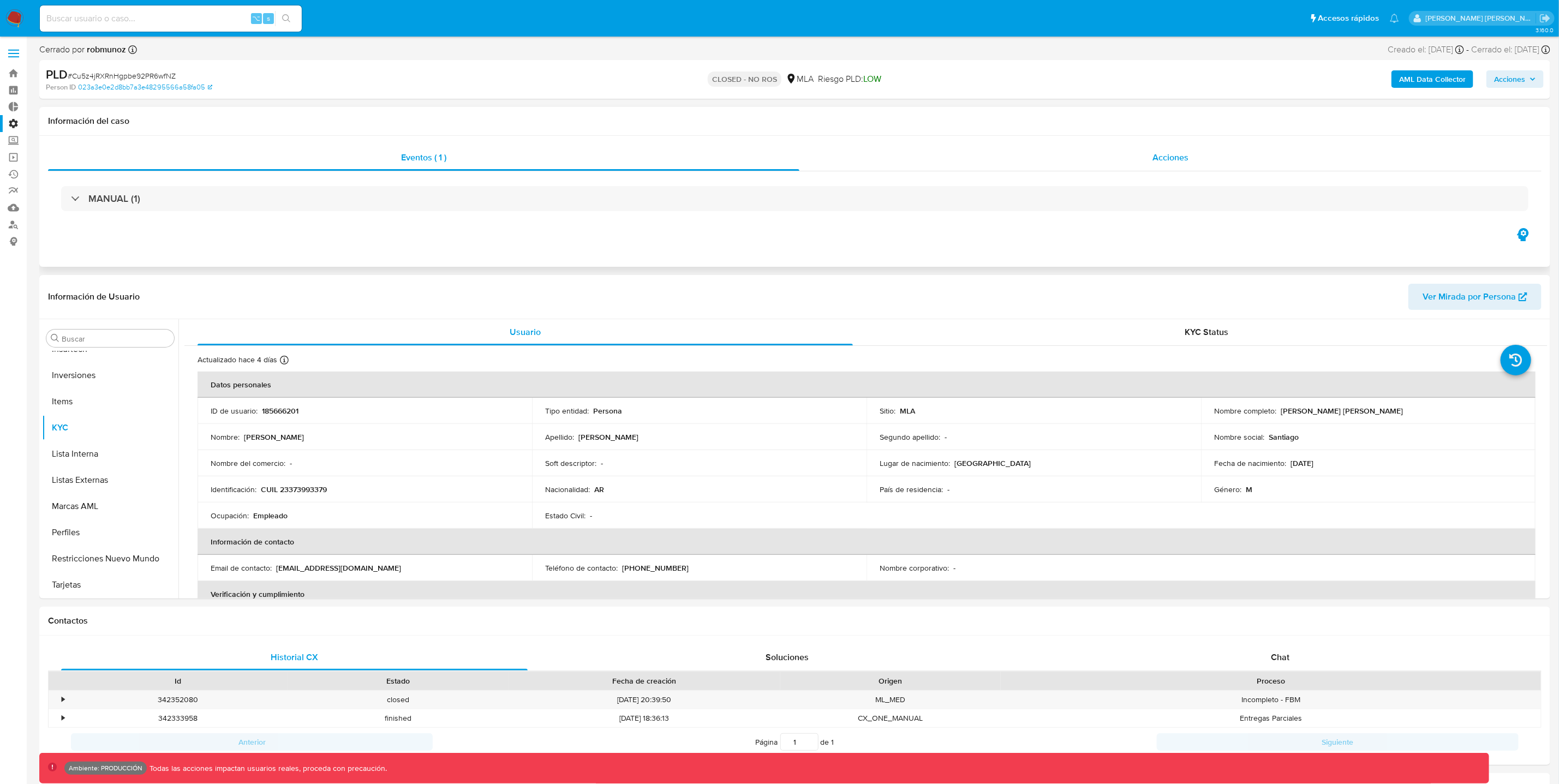
click at [1203, 162] on div "Acciones" at bounding box center [1170, 157] width 742 height 26
